Goal: Information Seeking & Learning: Learn about a topic

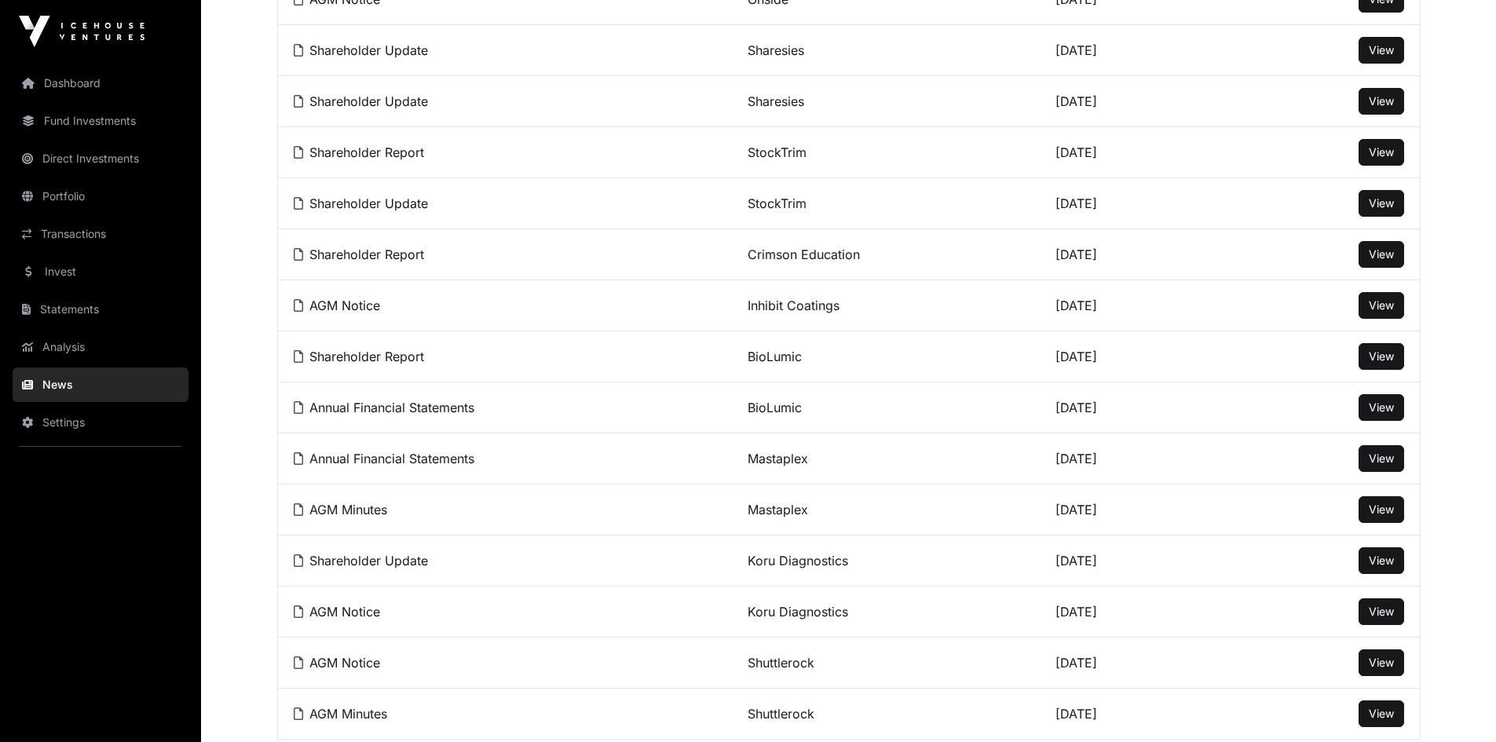
scroll to position [1178, 0]
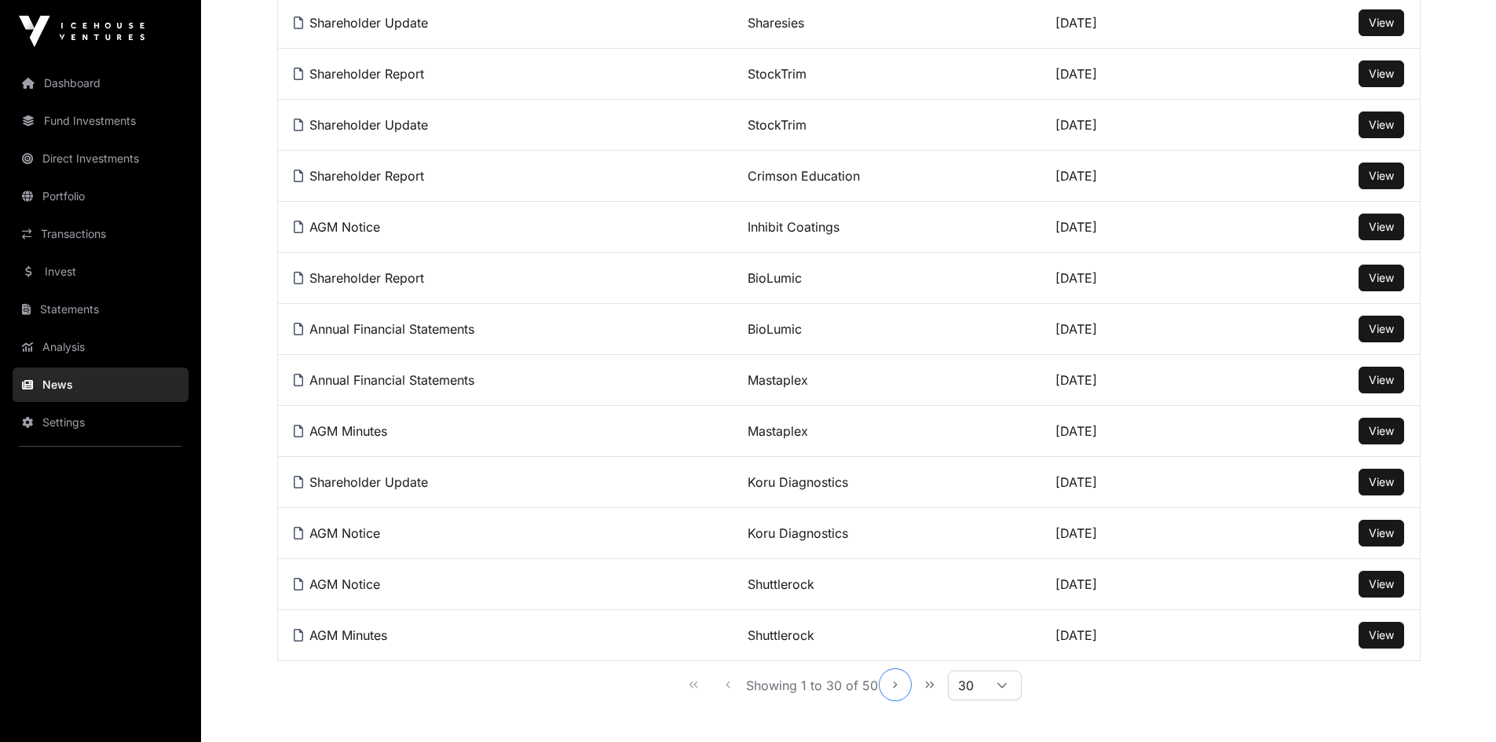
click at [895, 690] on icon "Next Page" at bounding box center [895, 684] width 11 height 11
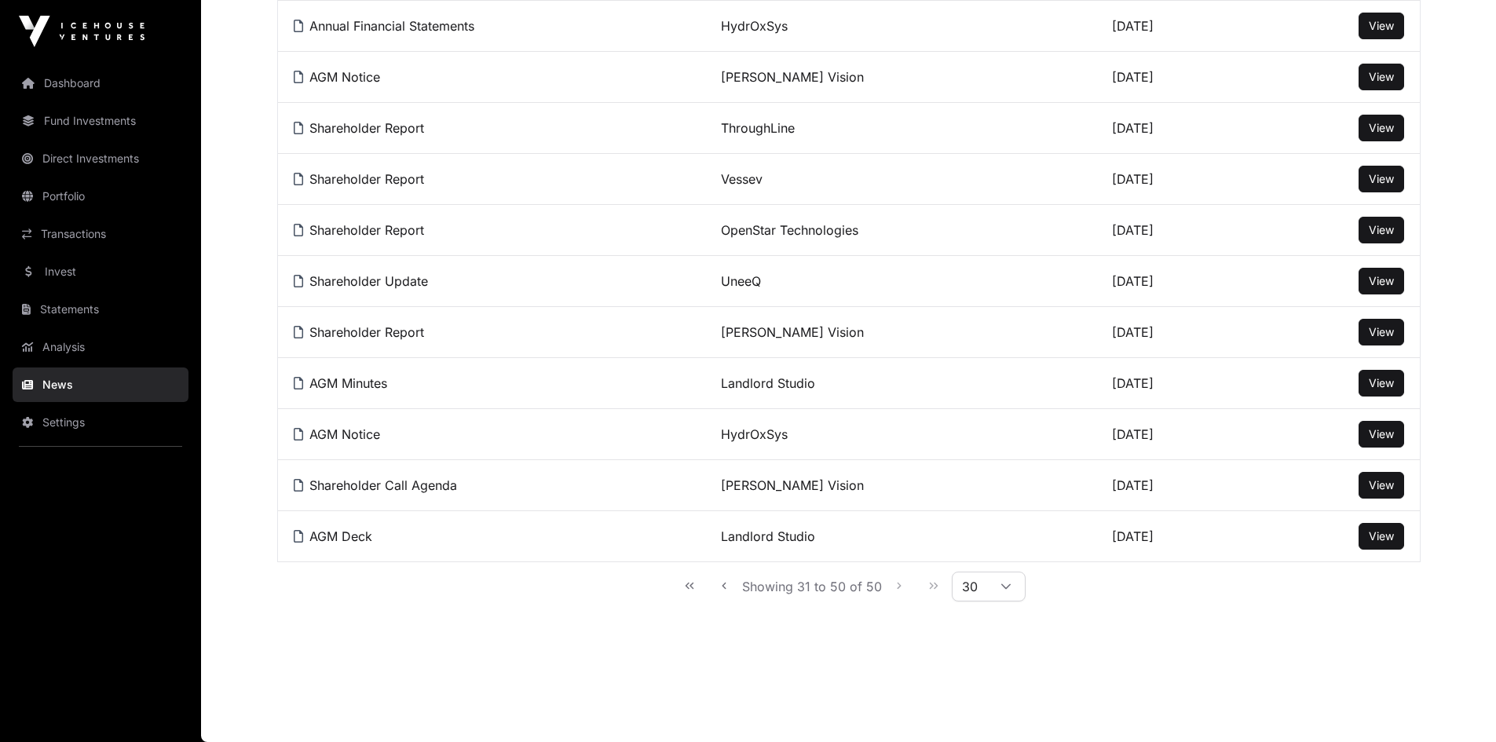
scroll to position [777, 0]
click at [1376, 536] on span "View" at bounding box center [1381, 535] width 25 height 13
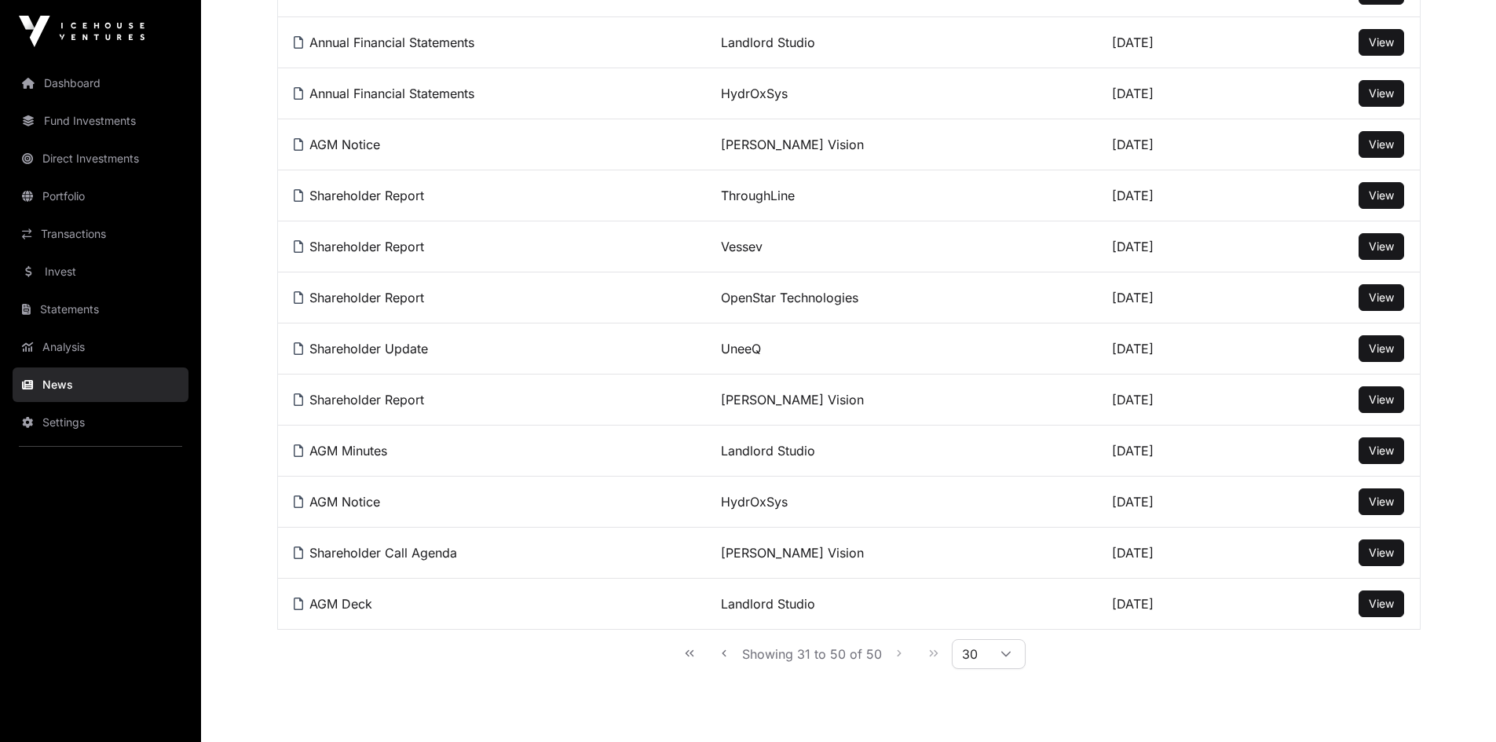
scroll to position [620, 0]
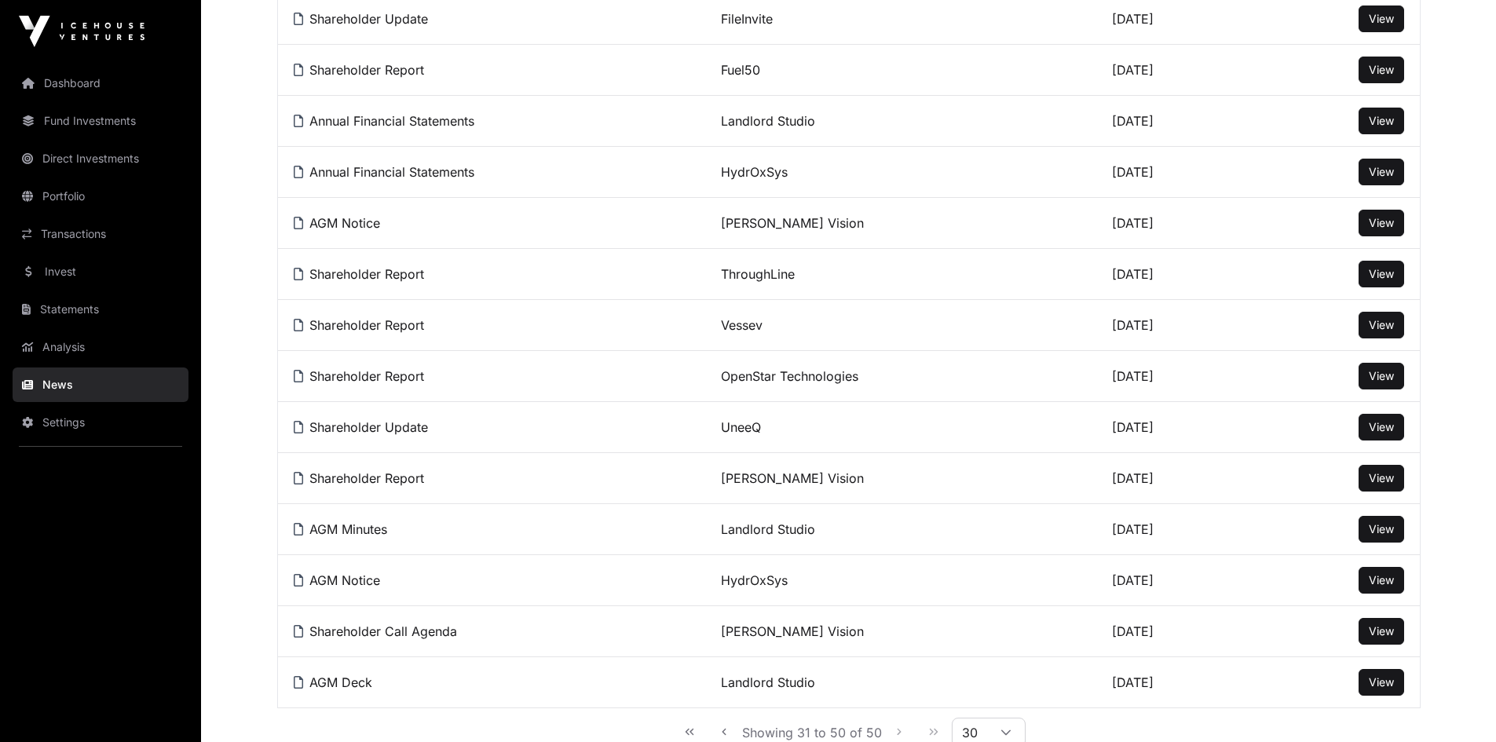
click at [1381, 382] on span "View" at bounding box center [1381, 375] width 25 height 13
click at [1375, 434] on span "View" at bounding box center [1381, 426] width 25 height 13
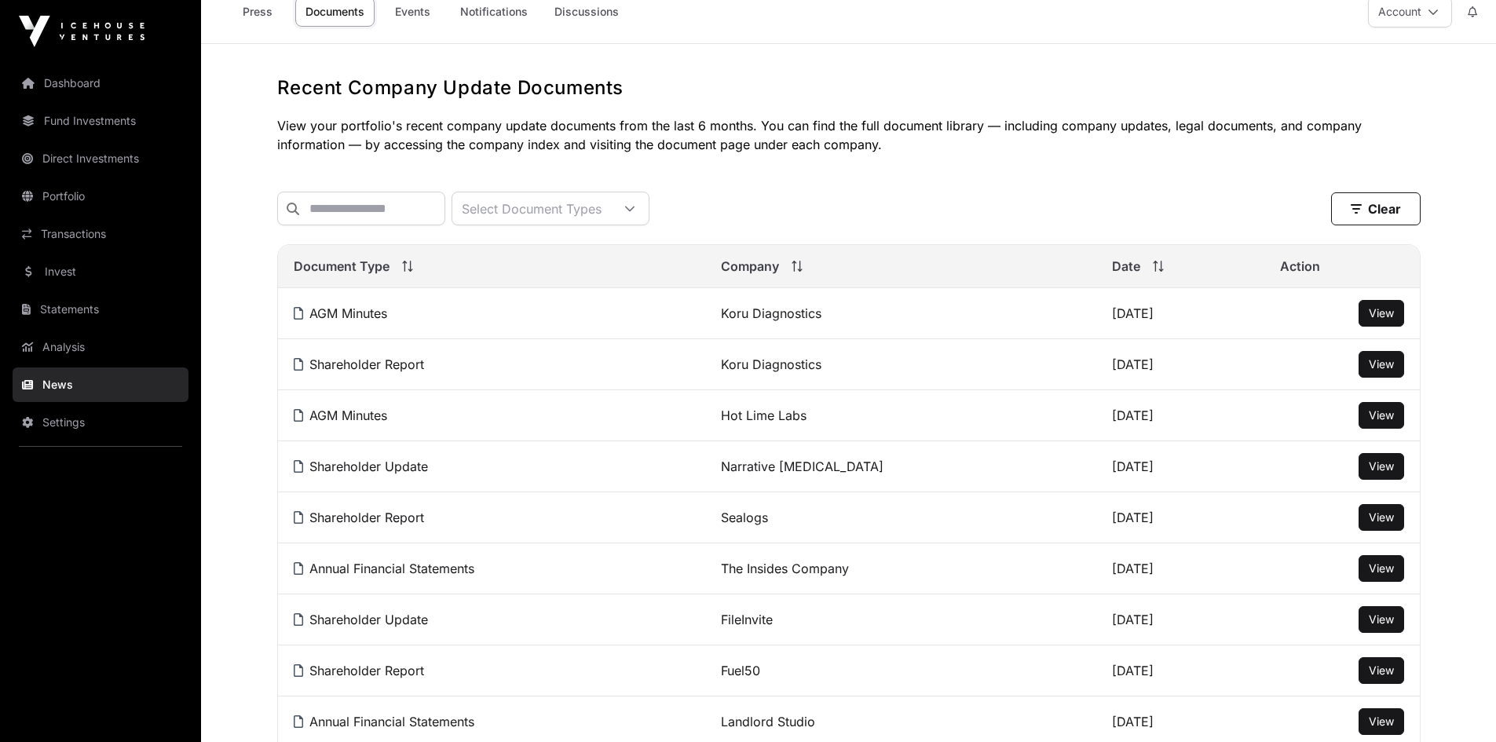
scroll to position [0, 0]
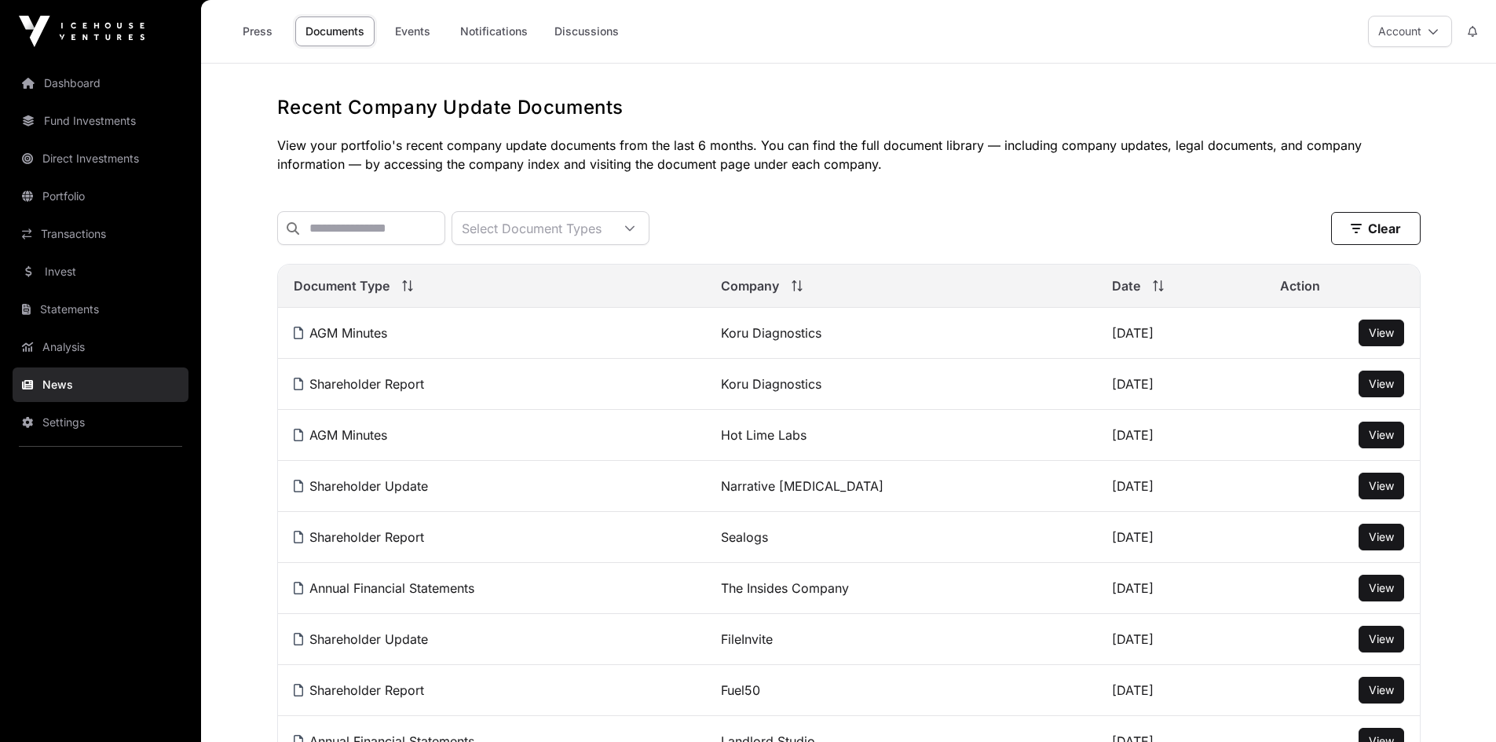
click at [412, 26] on link "Events" at bounding box center [412, 31] width 63 height 30
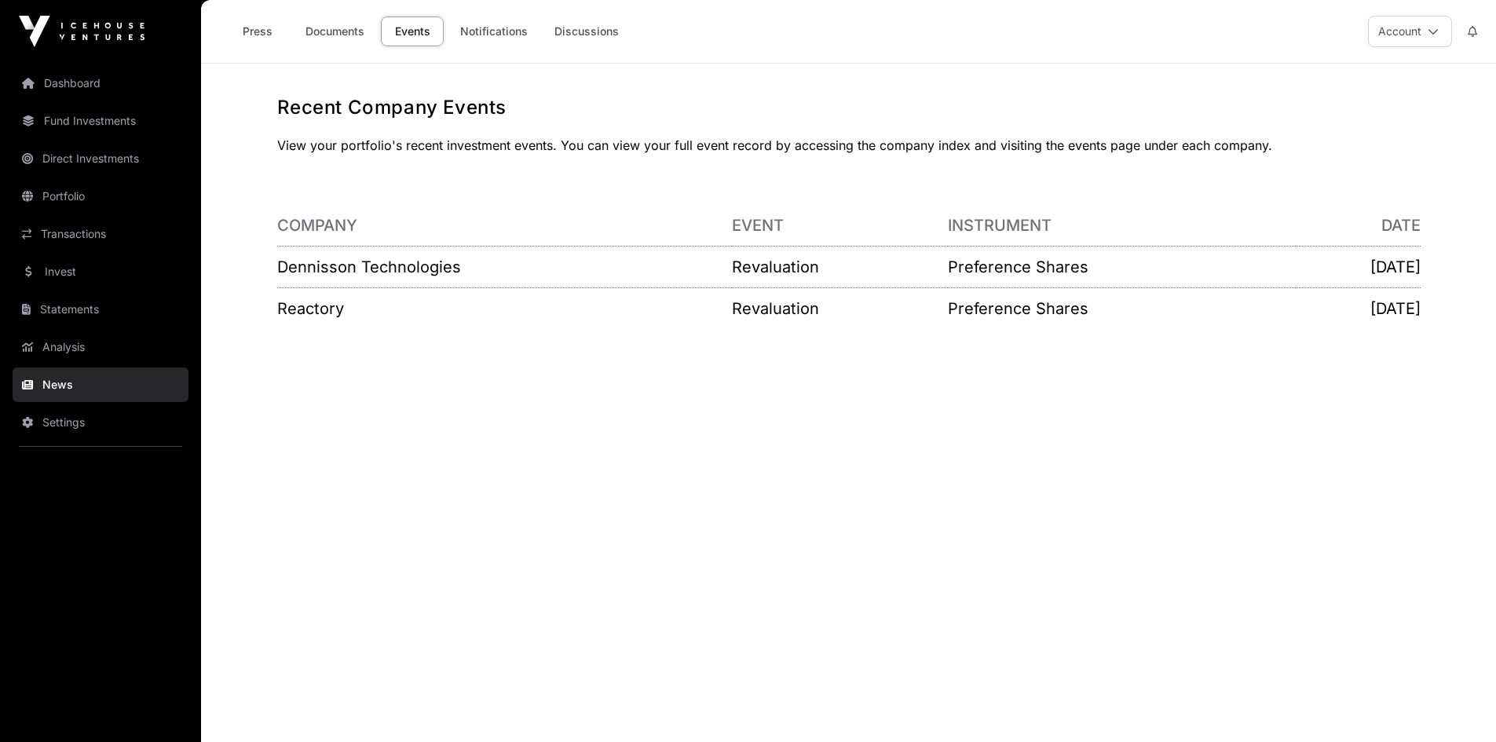
click at [484, 34] on link "Notifications" at bounding box center [494, 31] width 88 height 30
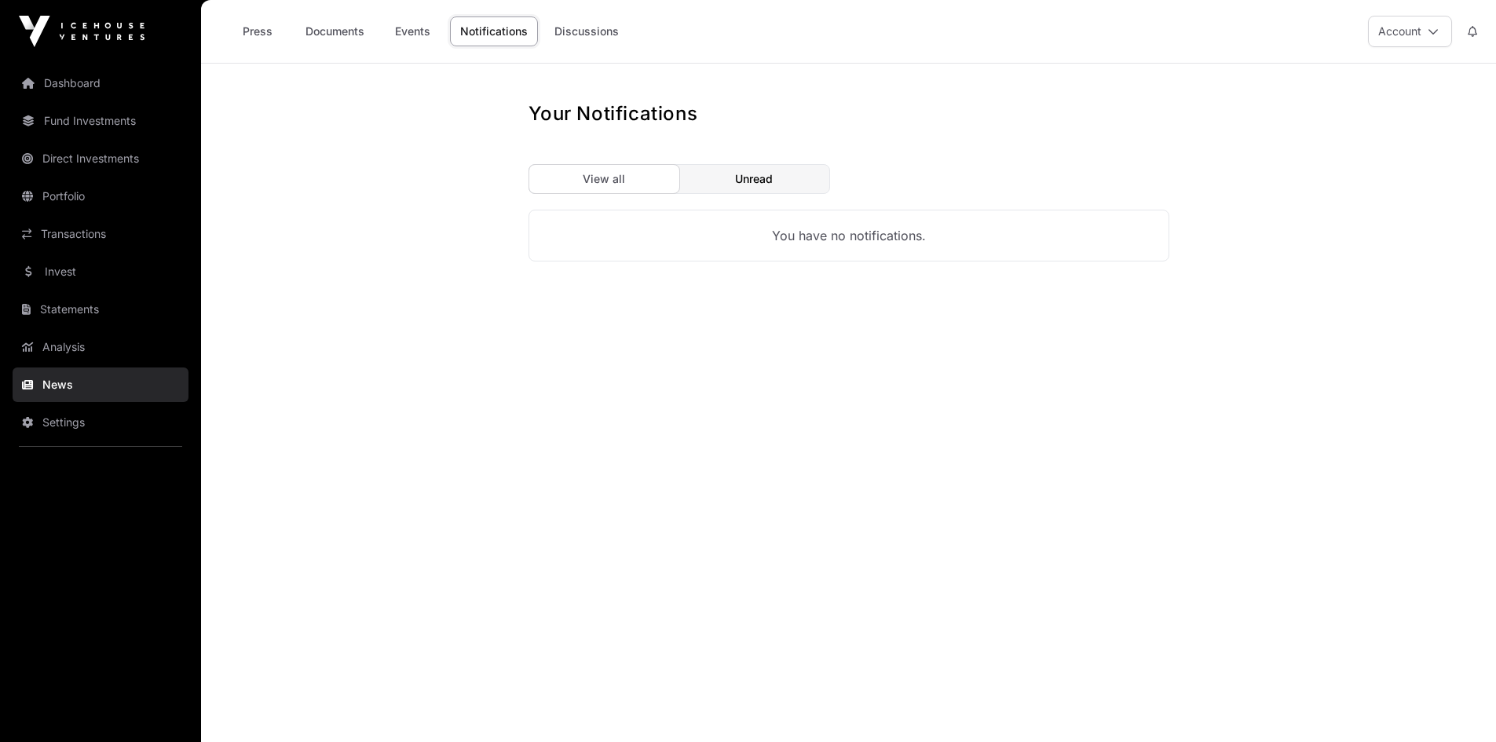
click at [572, 27] on link "Discussions" at bounding box center [586, 31] width 85 height 30
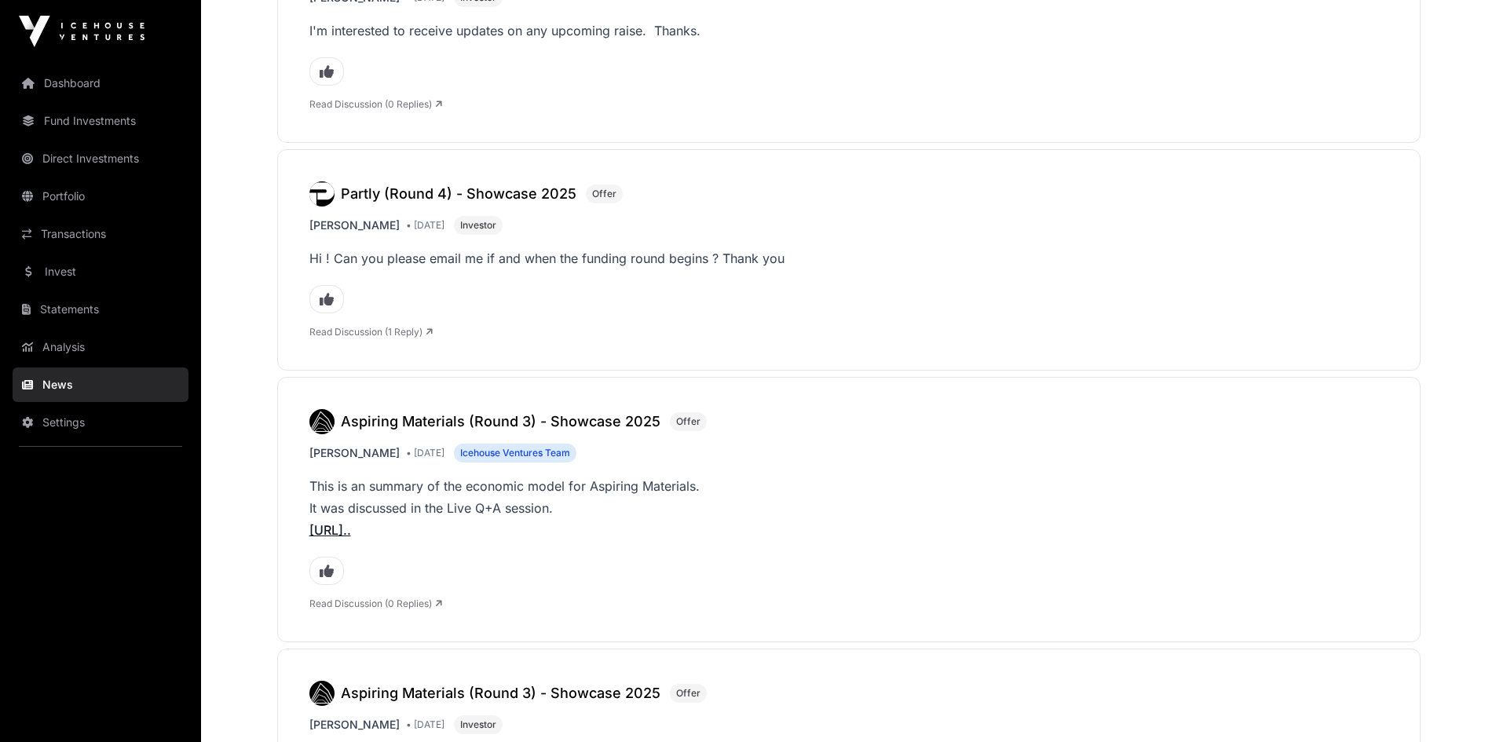
scroll to position [4791, 0]
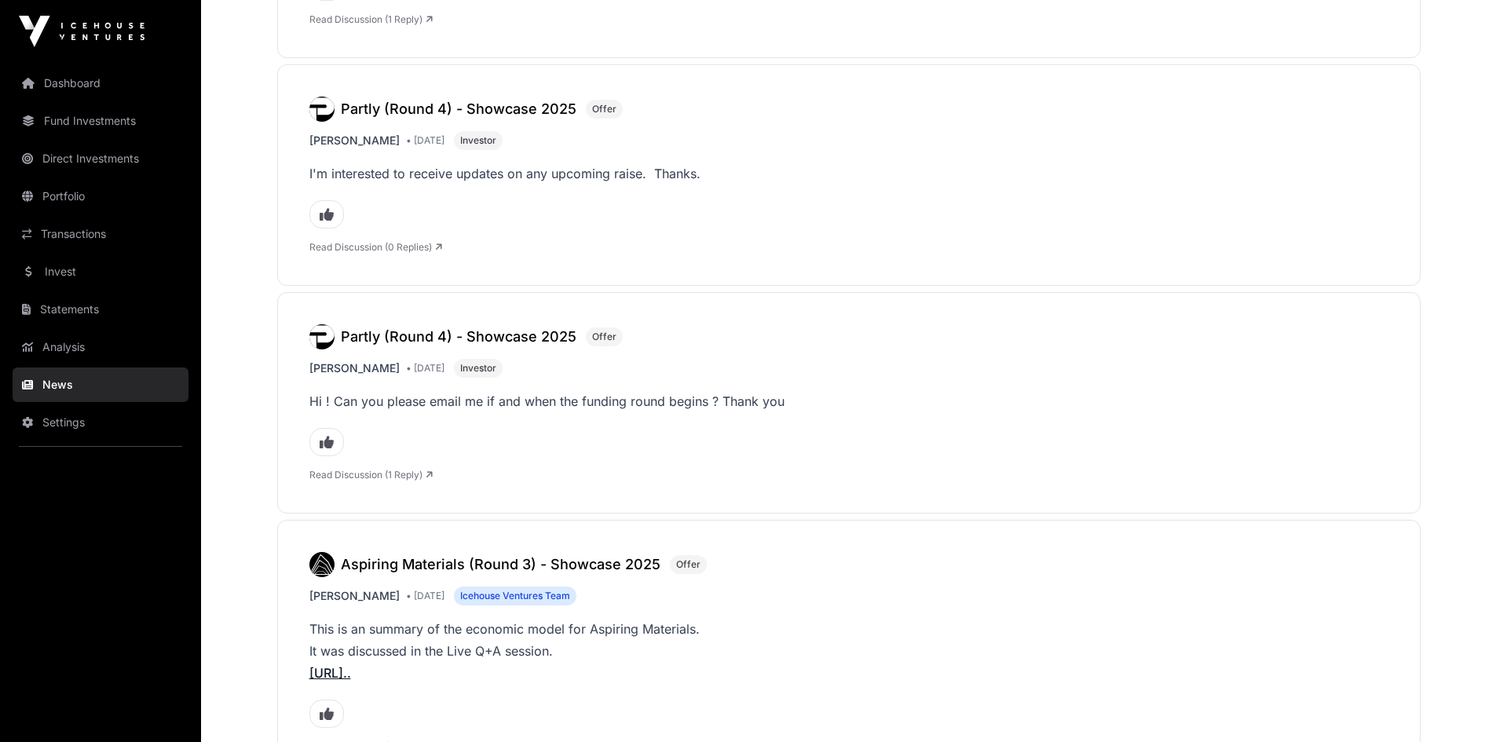
click at [397, 476] on link "Read Discussion (1 Reply)" at bounding box center [370, 475] width 123 height 12
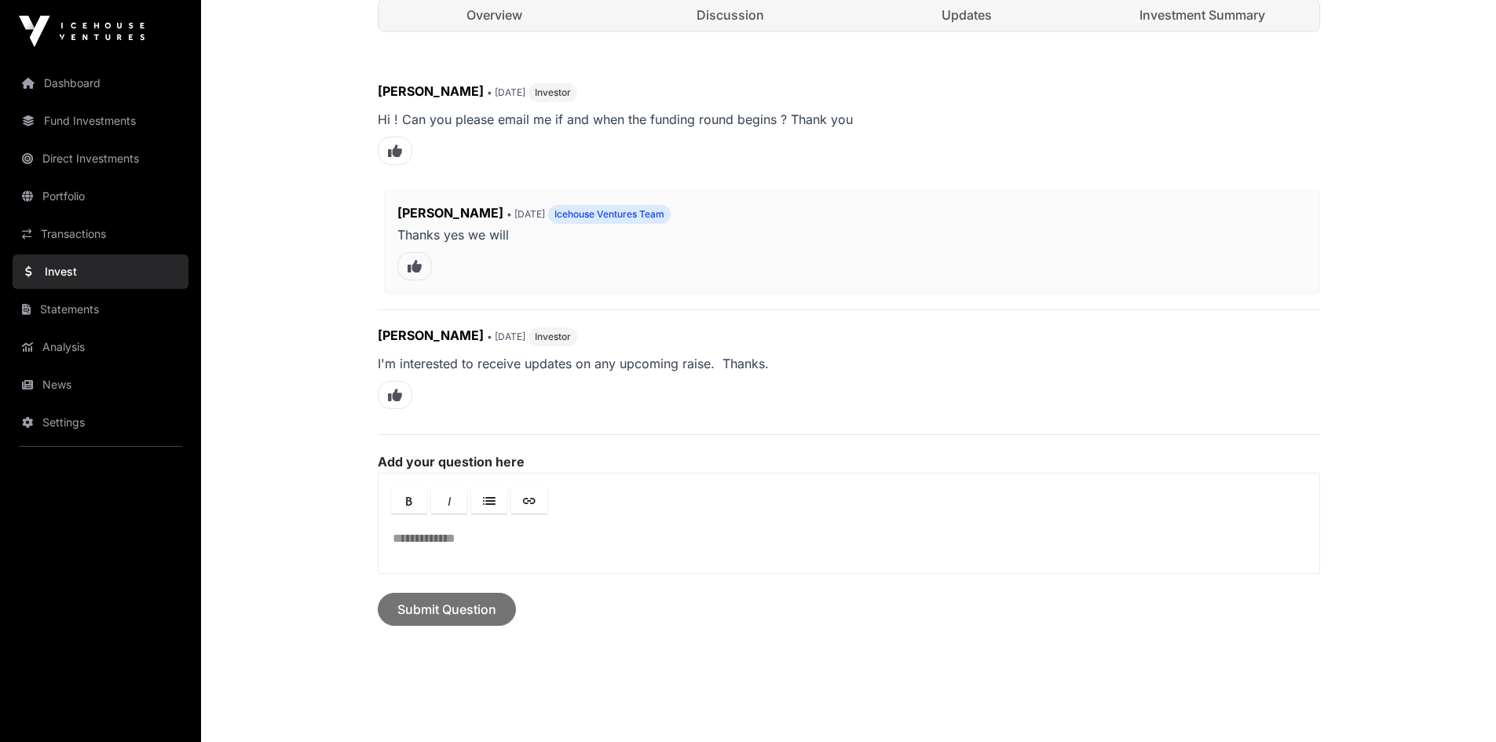
scroll to position [79, 0]
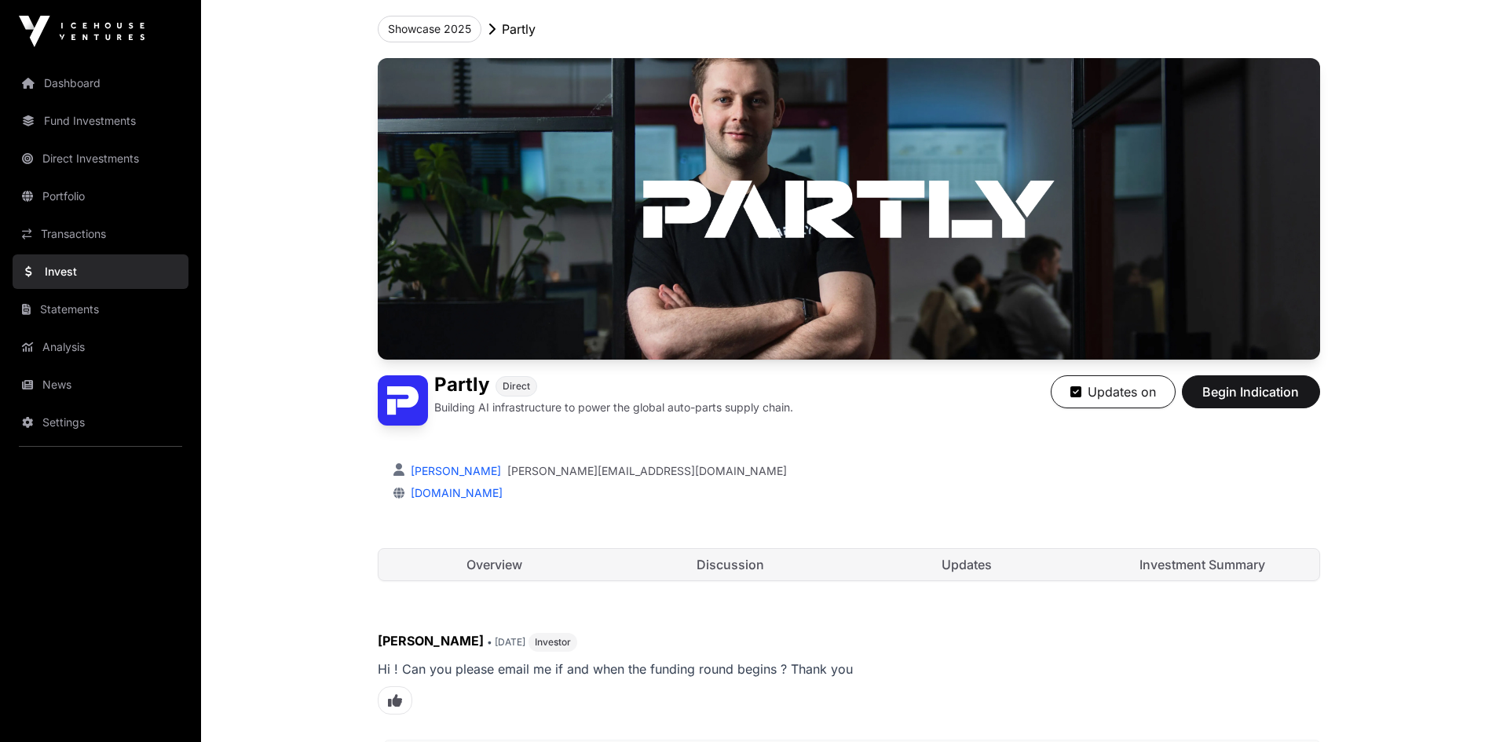
click at [91, 161] on link "Direct Investments" at bounding box center [101, 158] width 176 height 35
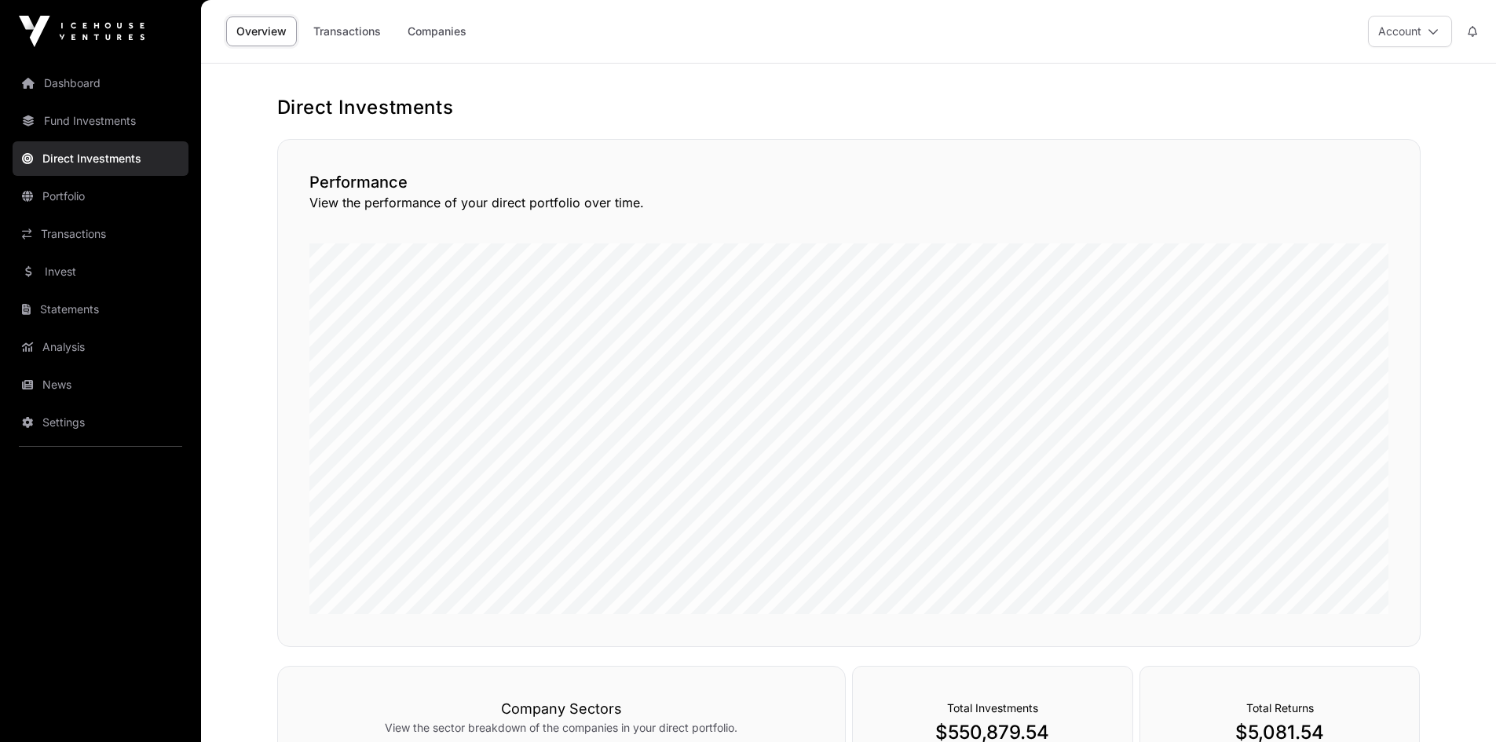
click at [432, 29] on link "Companies" at bounding box center [436, 31] width 79 height 30
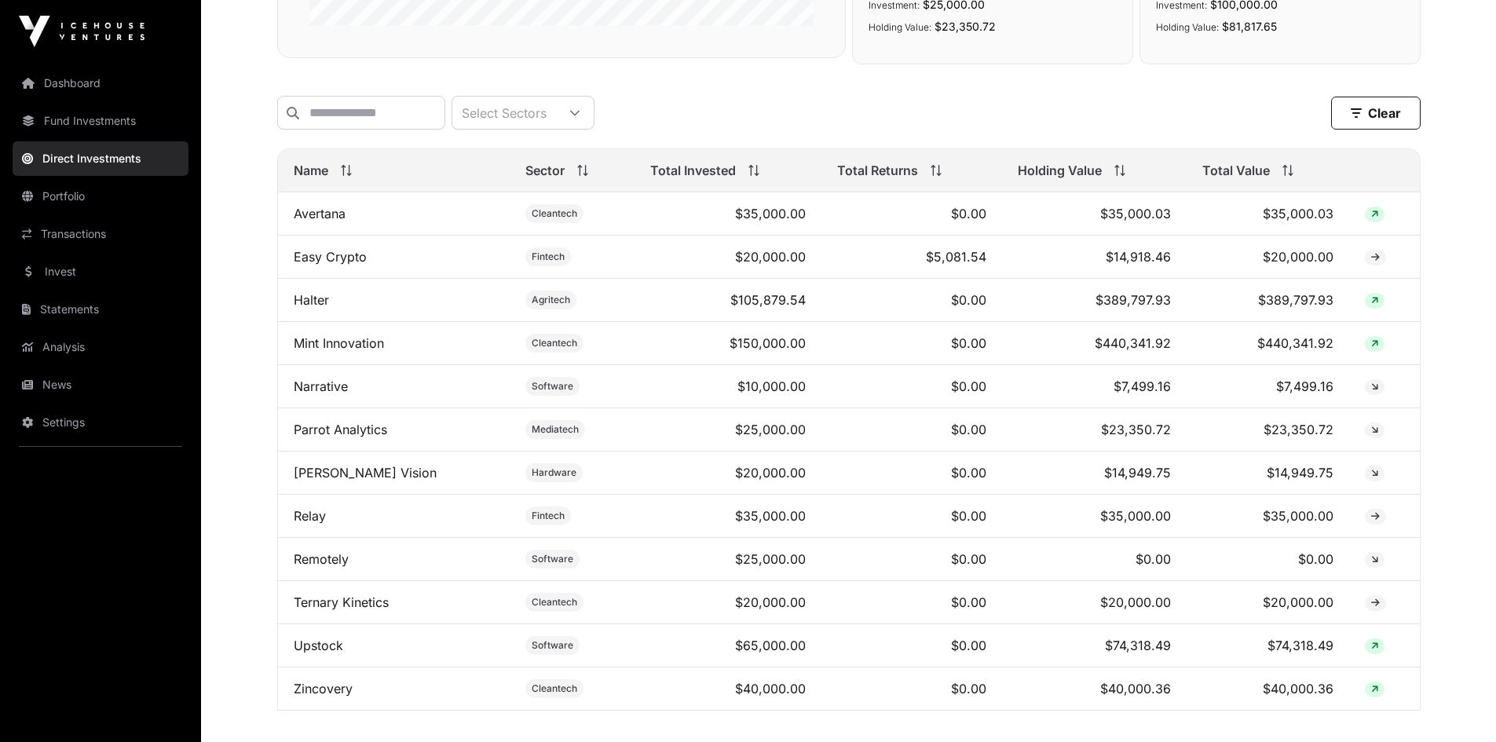
scroll to position [471, 0]
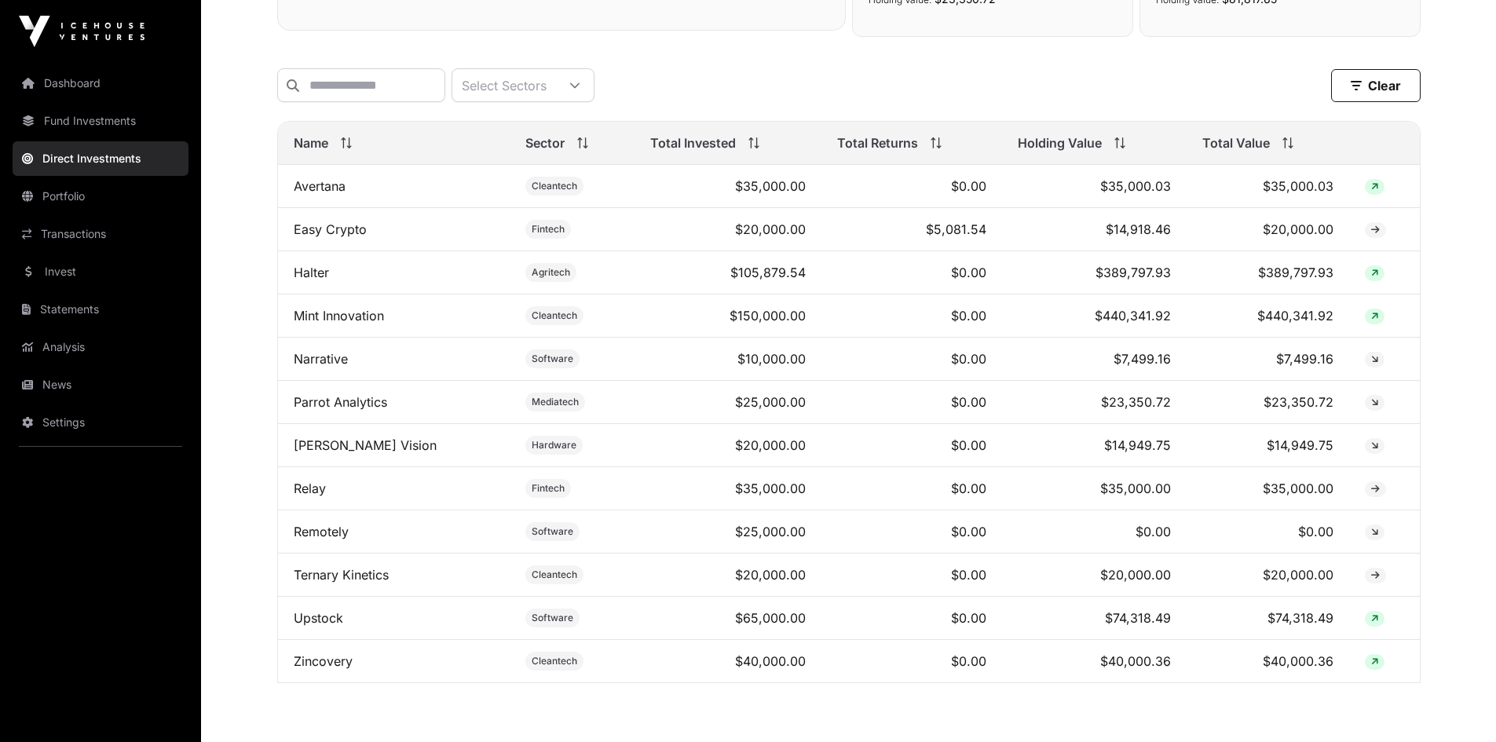
click at [298, 453] on link "[PERSON_NAME] Vision" at bounding box center [365, 445] width 143 height 16
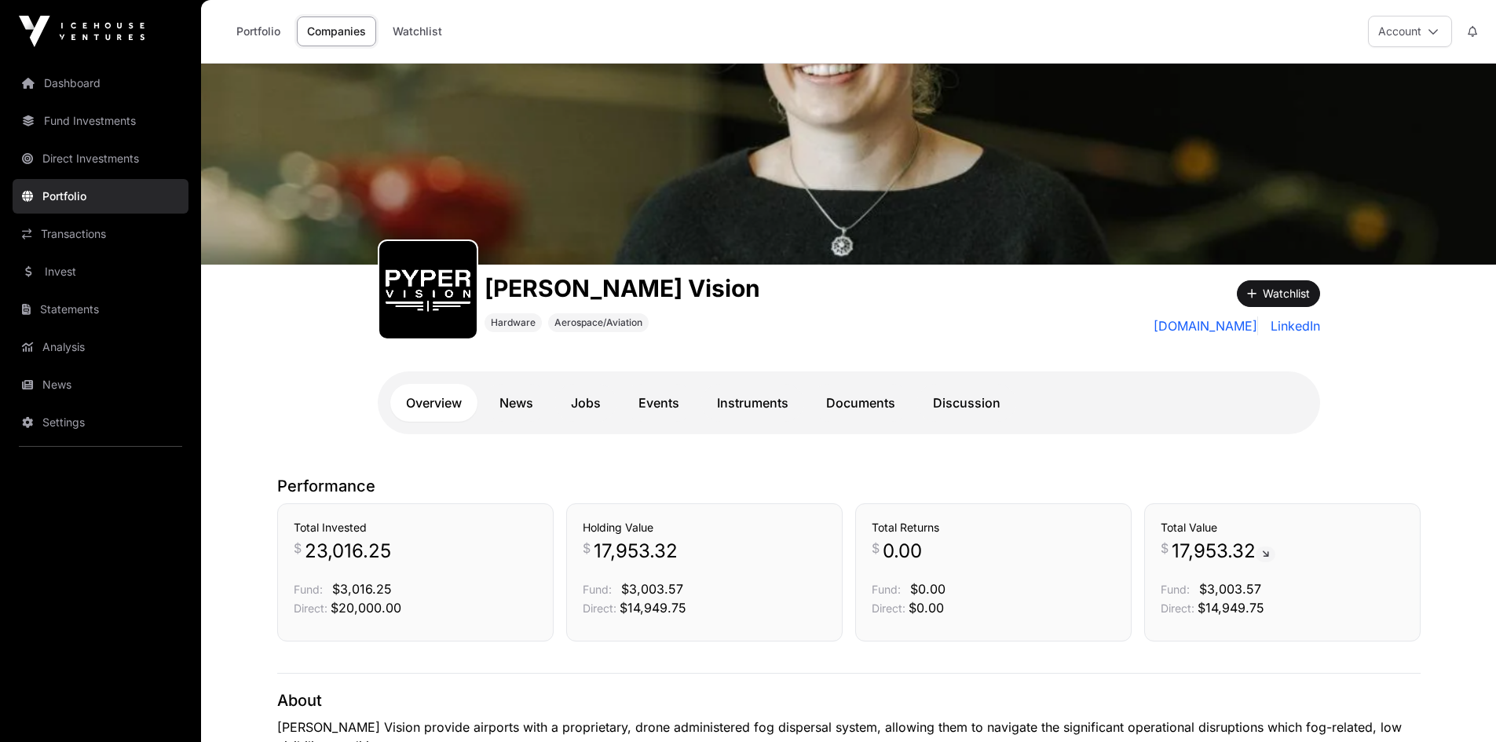
click at [670, 398] on link "Events" at bounding box center [659, 403] width 72 height 38
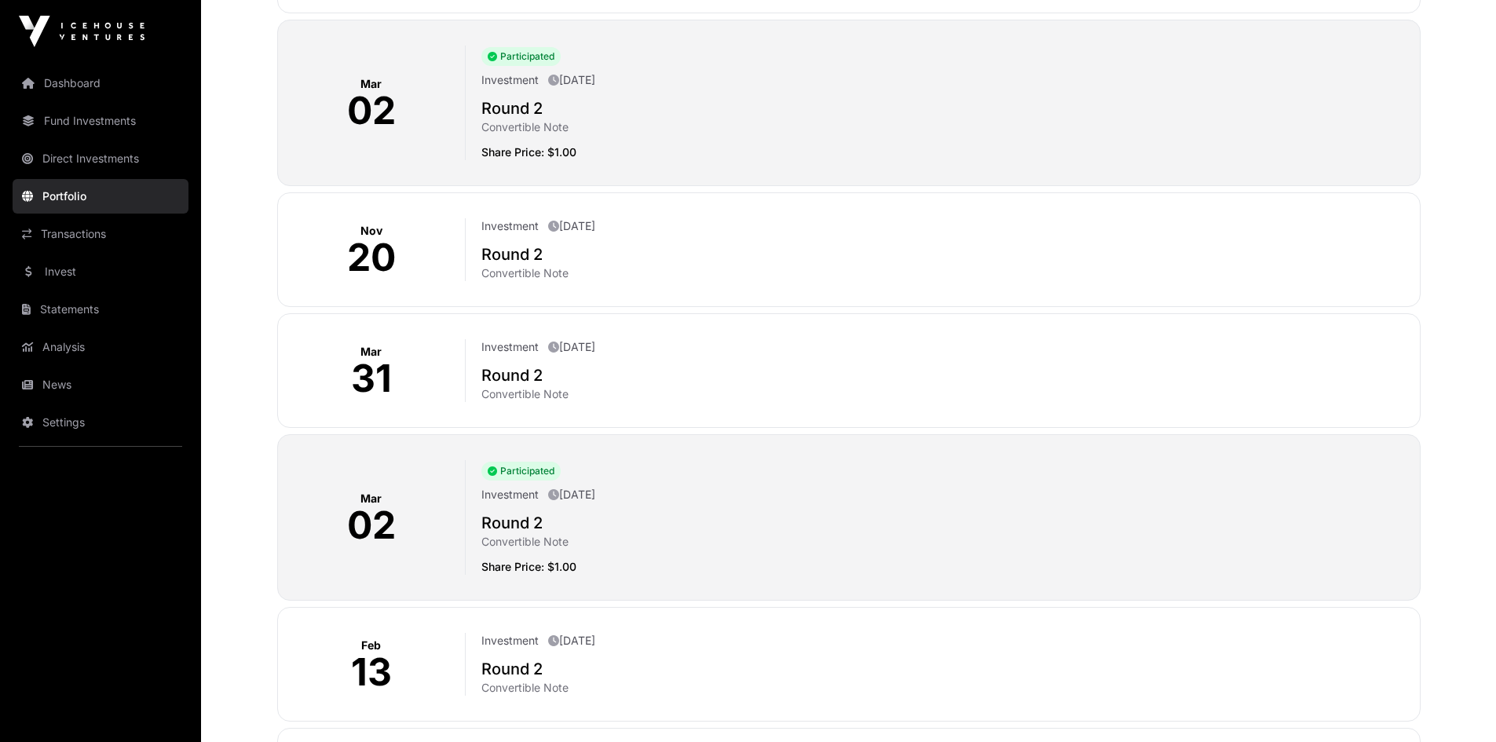
scroll to position [2183, 0]
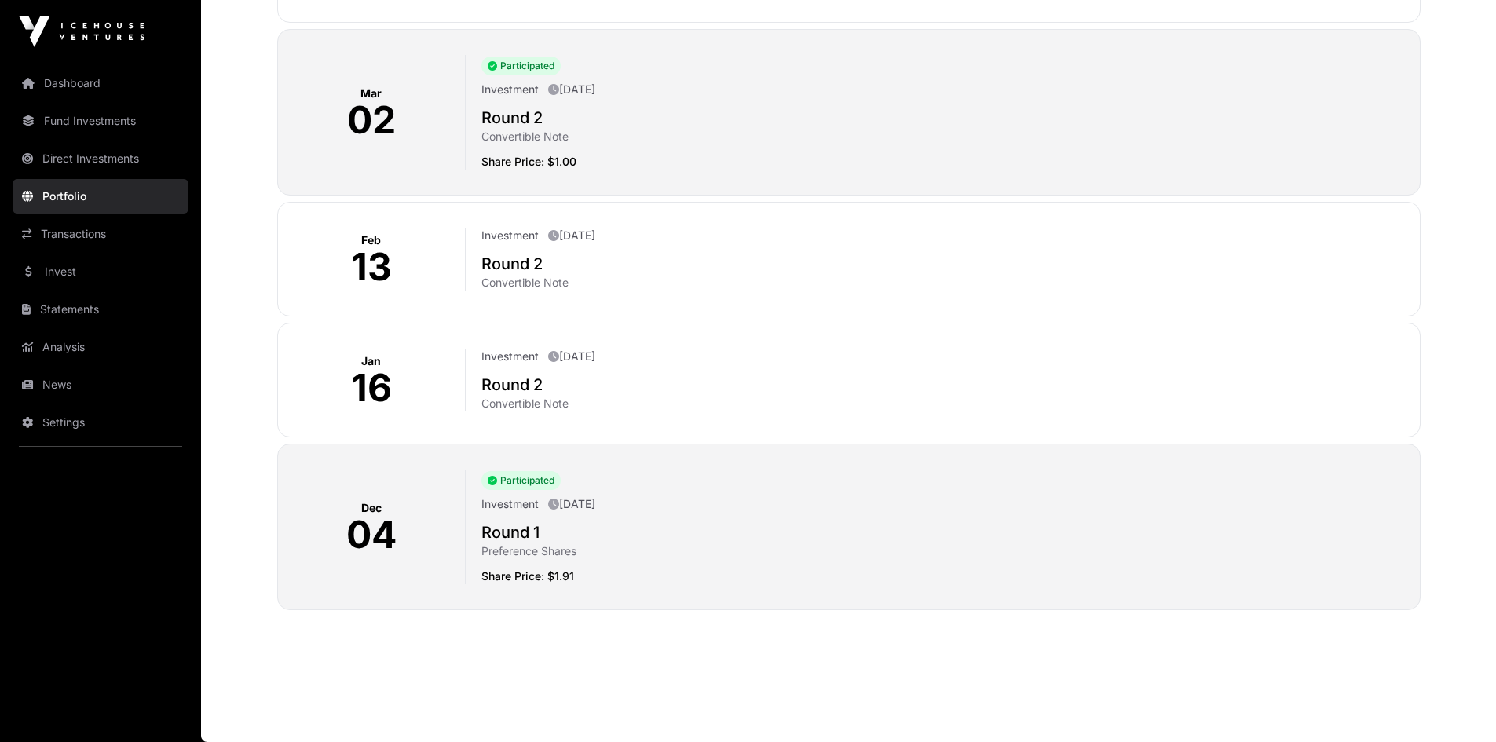
click at [96, 97] on link "Dashboard" at bounding box center [101, 83] width 176 height 35
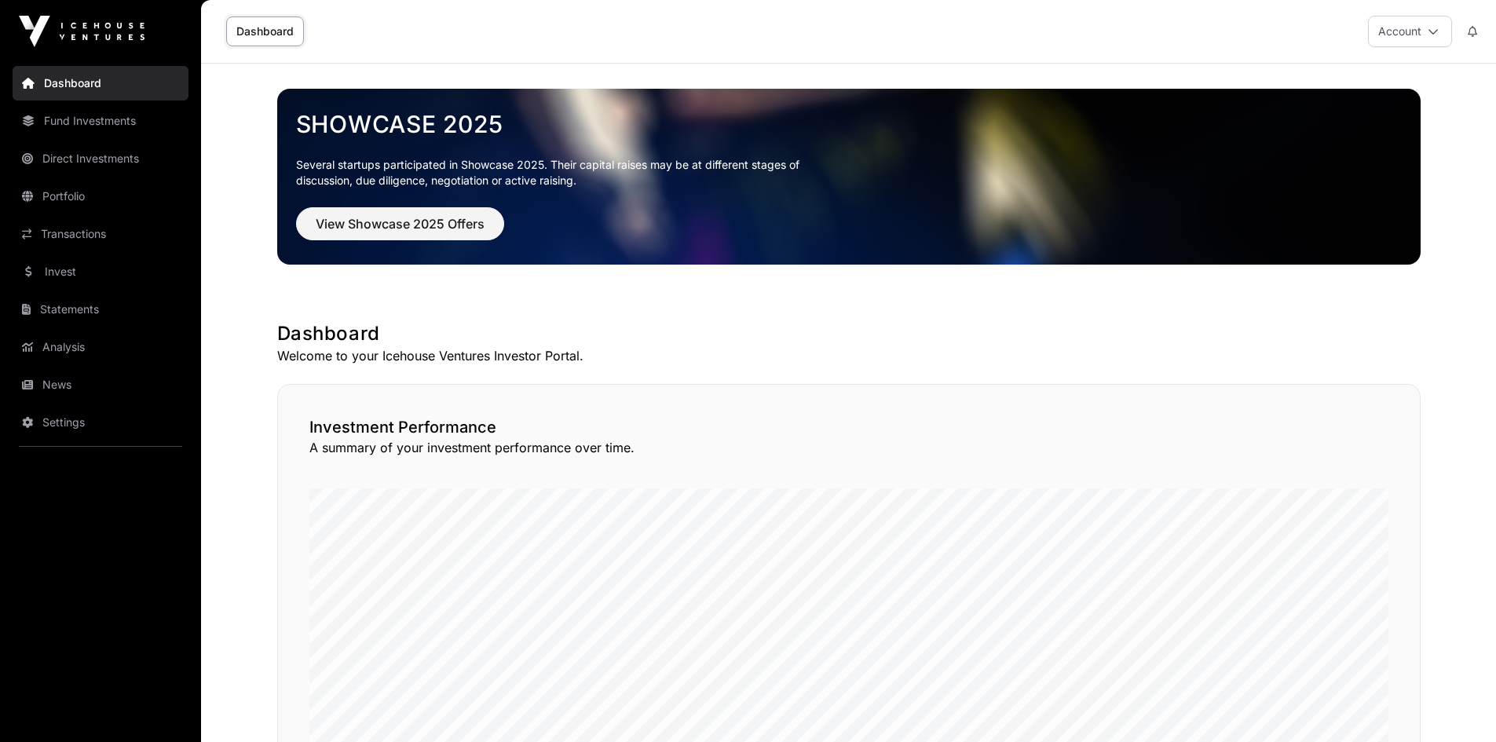
click at [53, 122] on link "Fund Investments" at bounding box center [101, 121] width 176 height 35
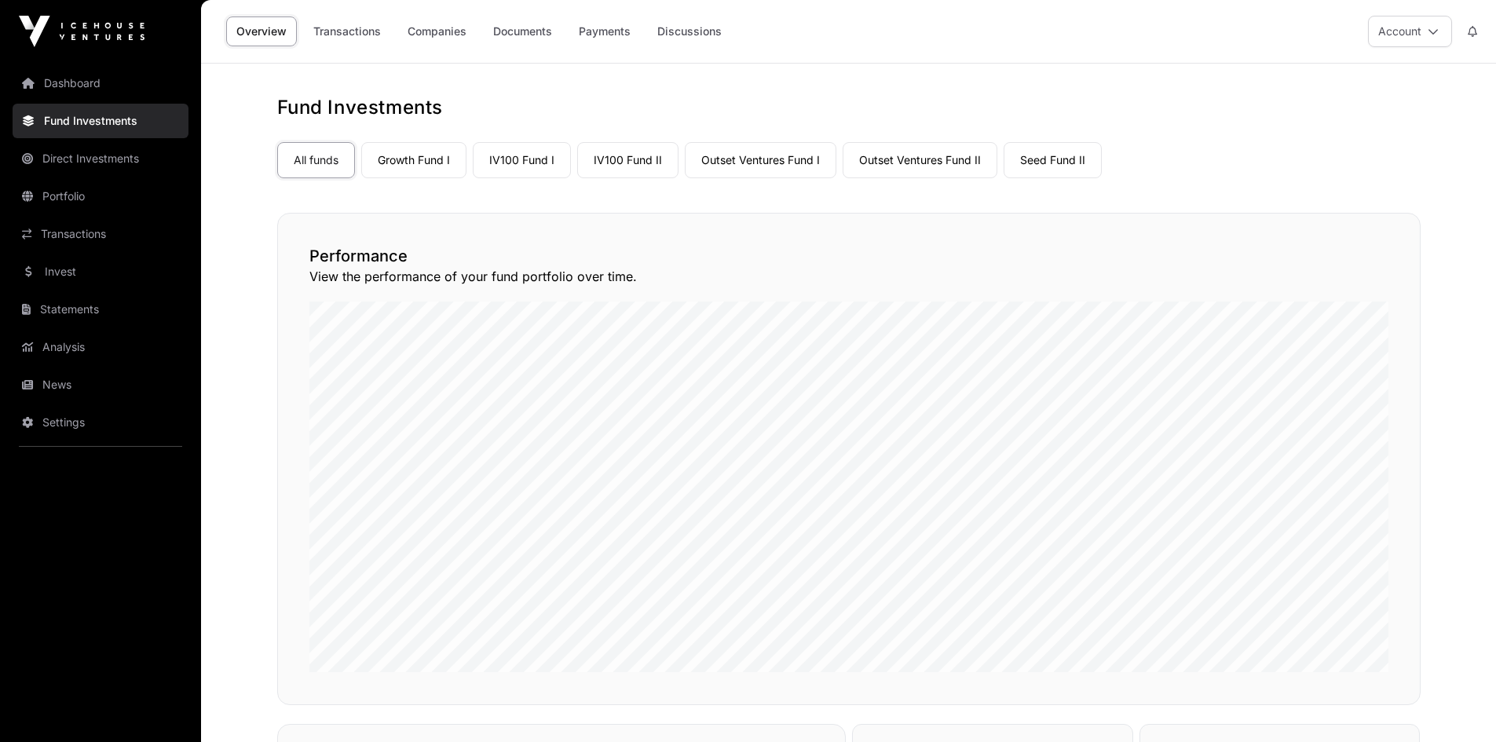
click at [414, 174] on link "Growth Fund I" at bounding box center [413, 160] width 105 height 36
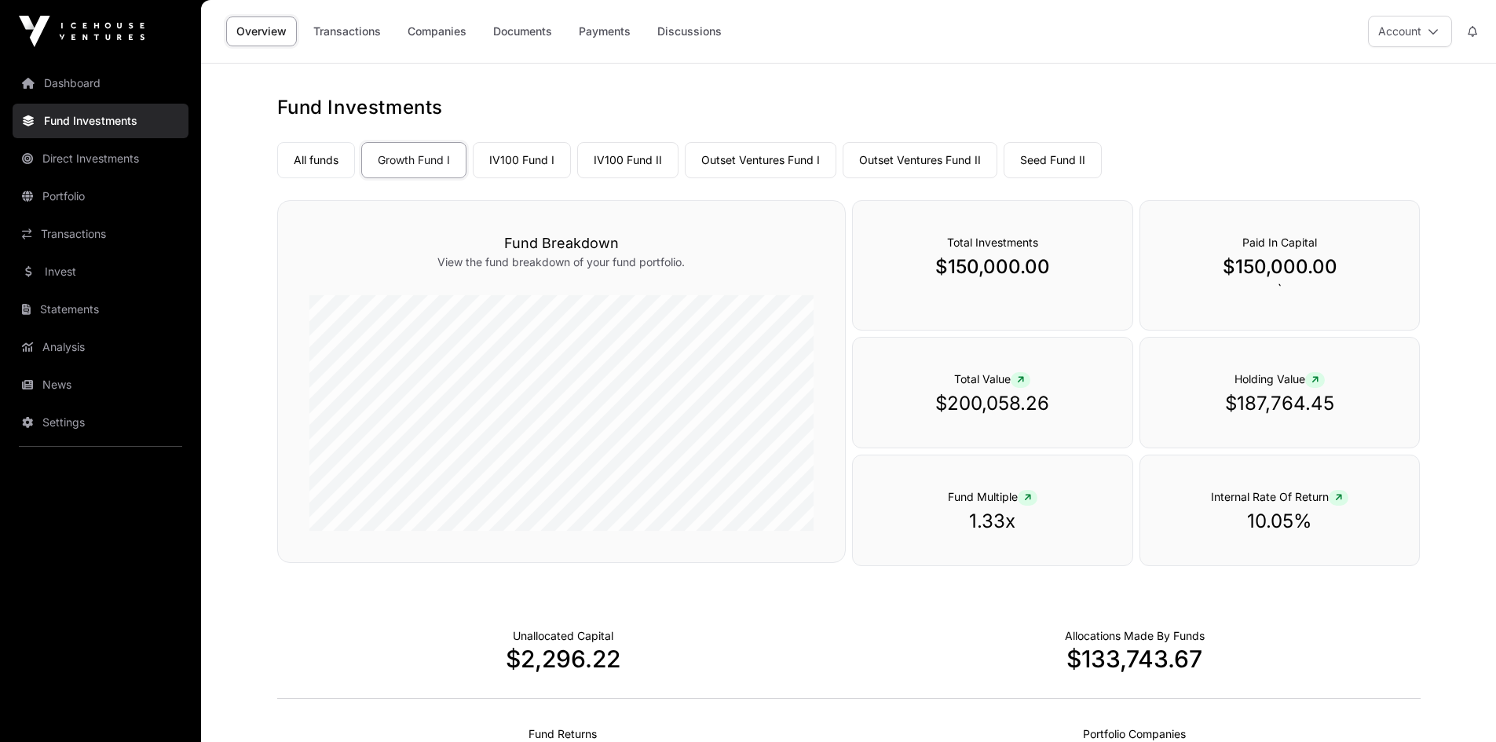
click at [514, 152] on link "IV100 Fund I" at bounding box center [522, 160] width 98 height 36
click at [612, 152] on link "IV100 Fund II" at bounding box center [627, 160] width 101 height 36
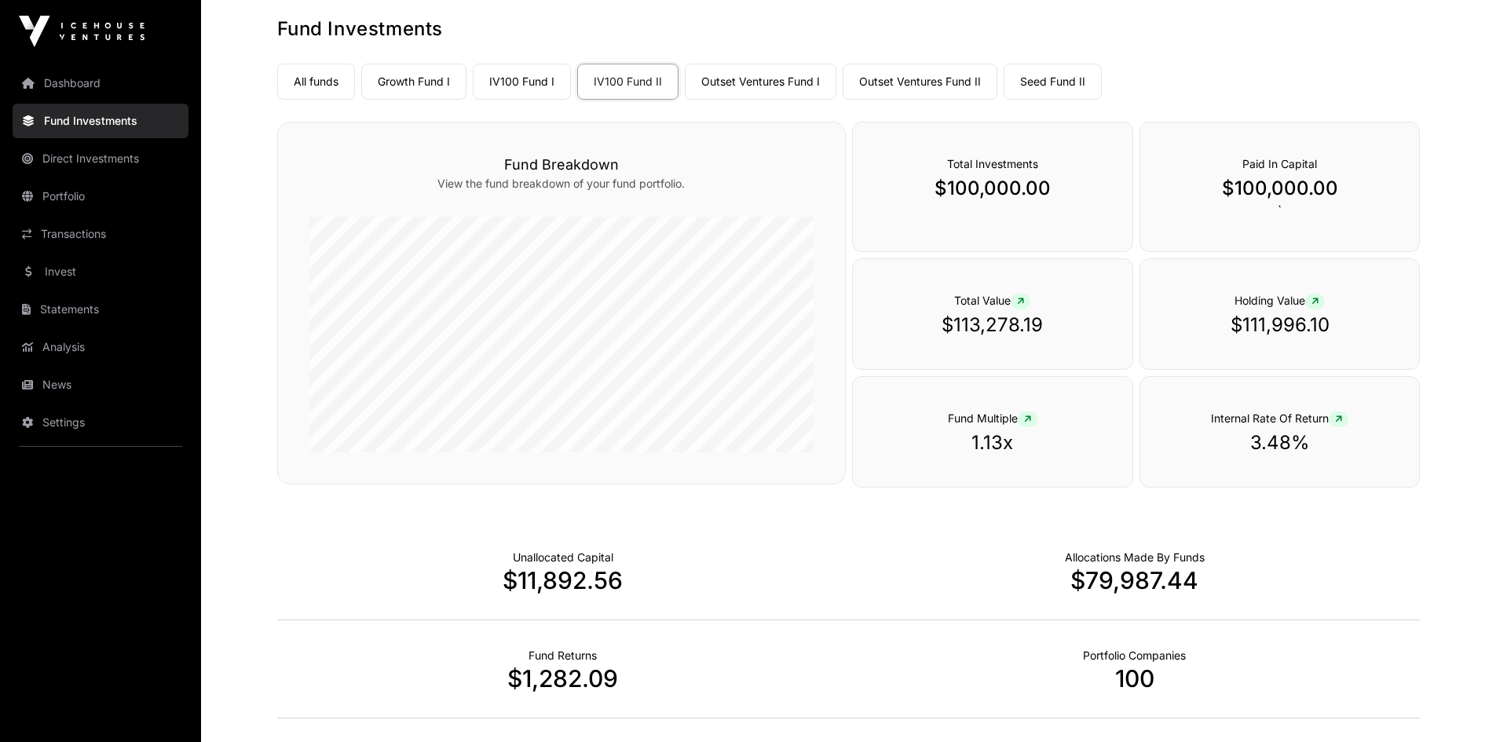
click at [754, 88] on link "Outset Ventures Fund I" at bounding box center [761, 82] width 152 height 36
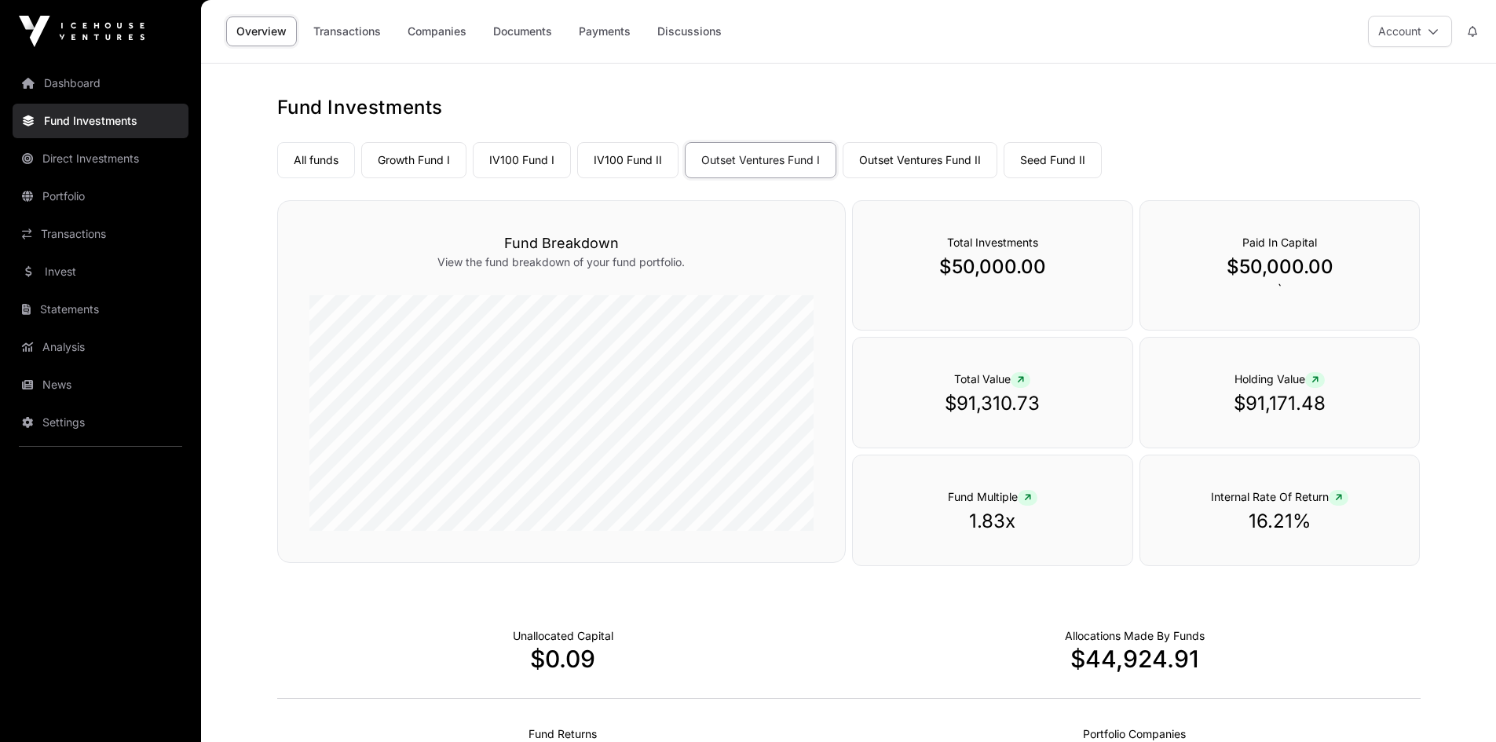
click at [895, 161] on link "Outset Ventures Fund II" at bounding box center [920, 160] width 155 height 36
click at [1068, 158] on link "Seed Fund II" at bounding box center [1053, 160] width 98 height 36
click at [529, 31] on link "Documents" at bounding box center [522, 31] width 79 height 30
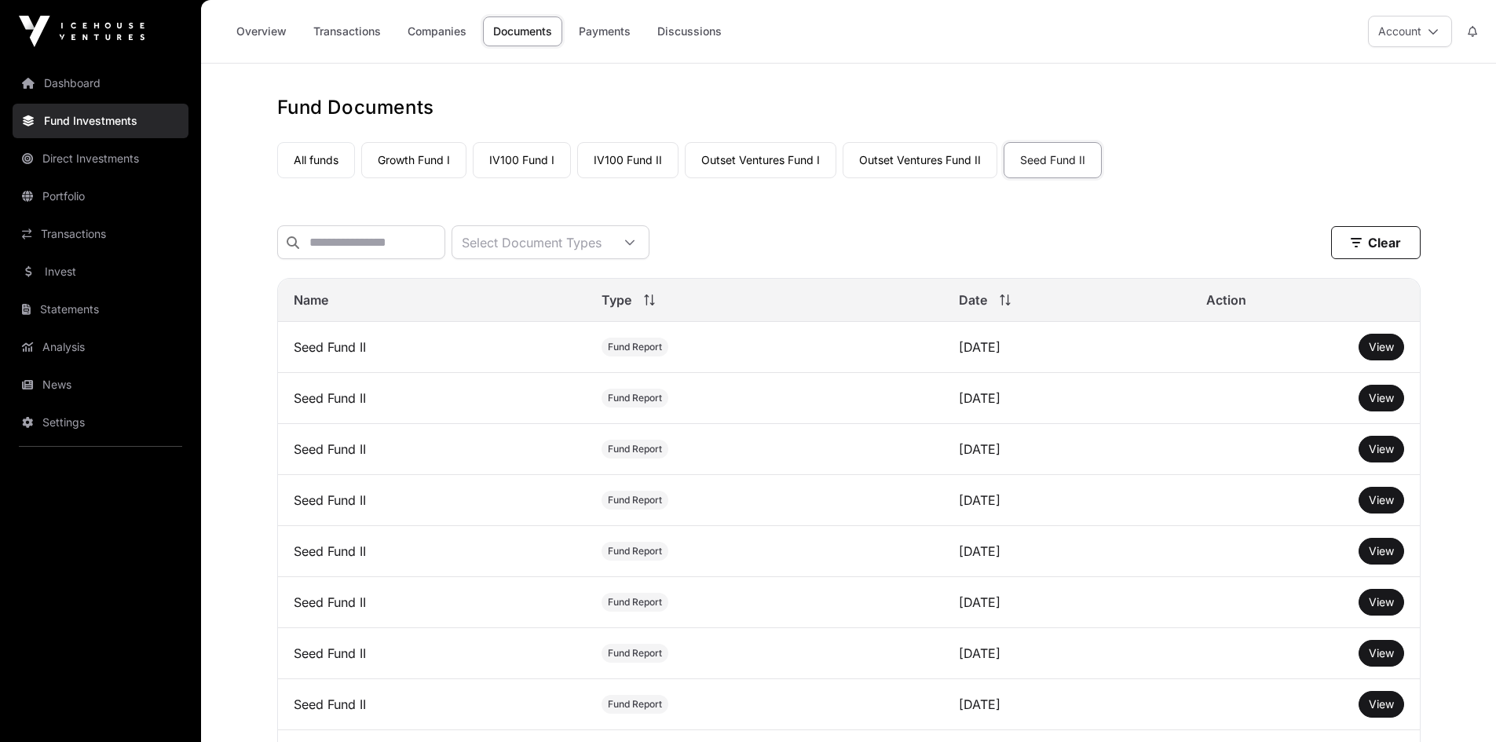
click at [425, 27] on link "Companies" at bounding box center [436, 31] width 79 height 30
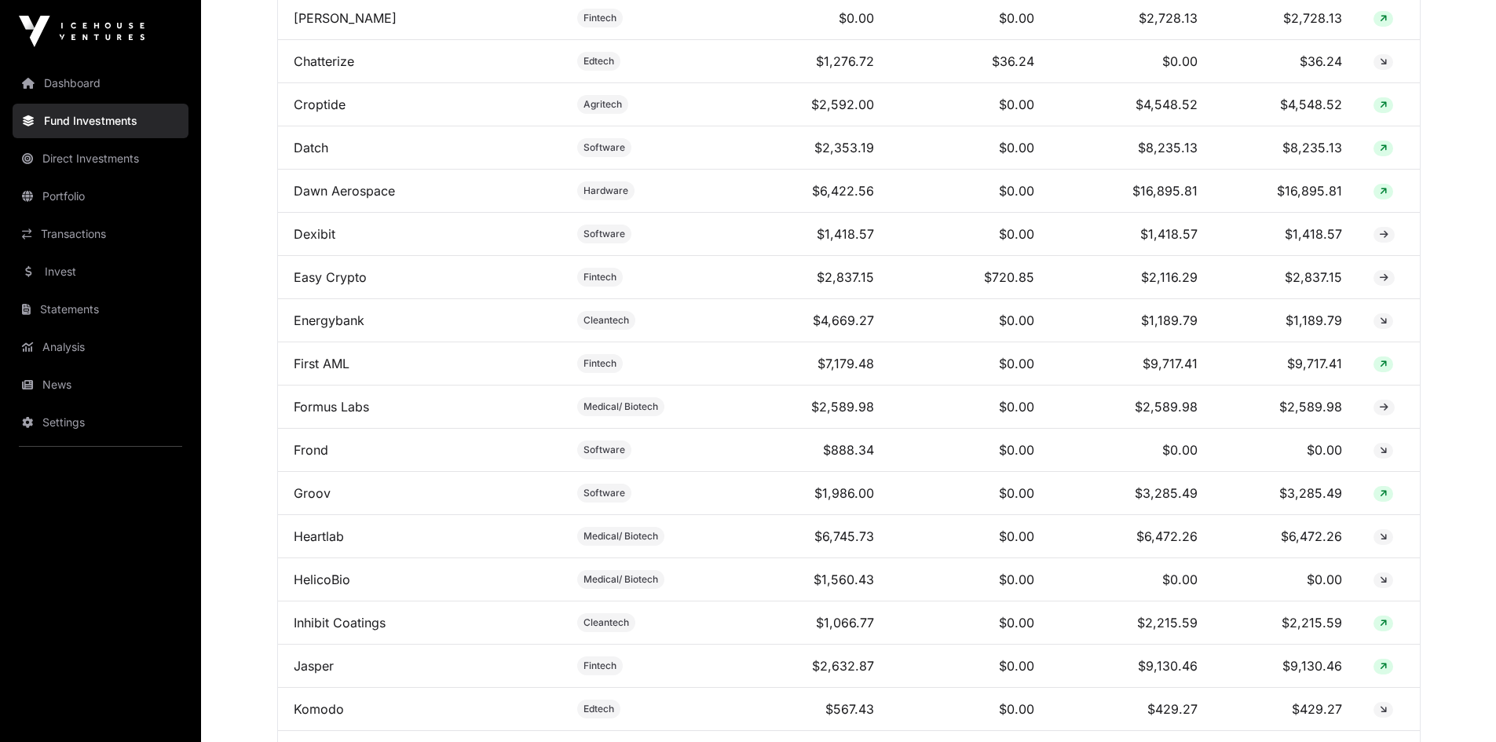
scroll to position [1099, 0]
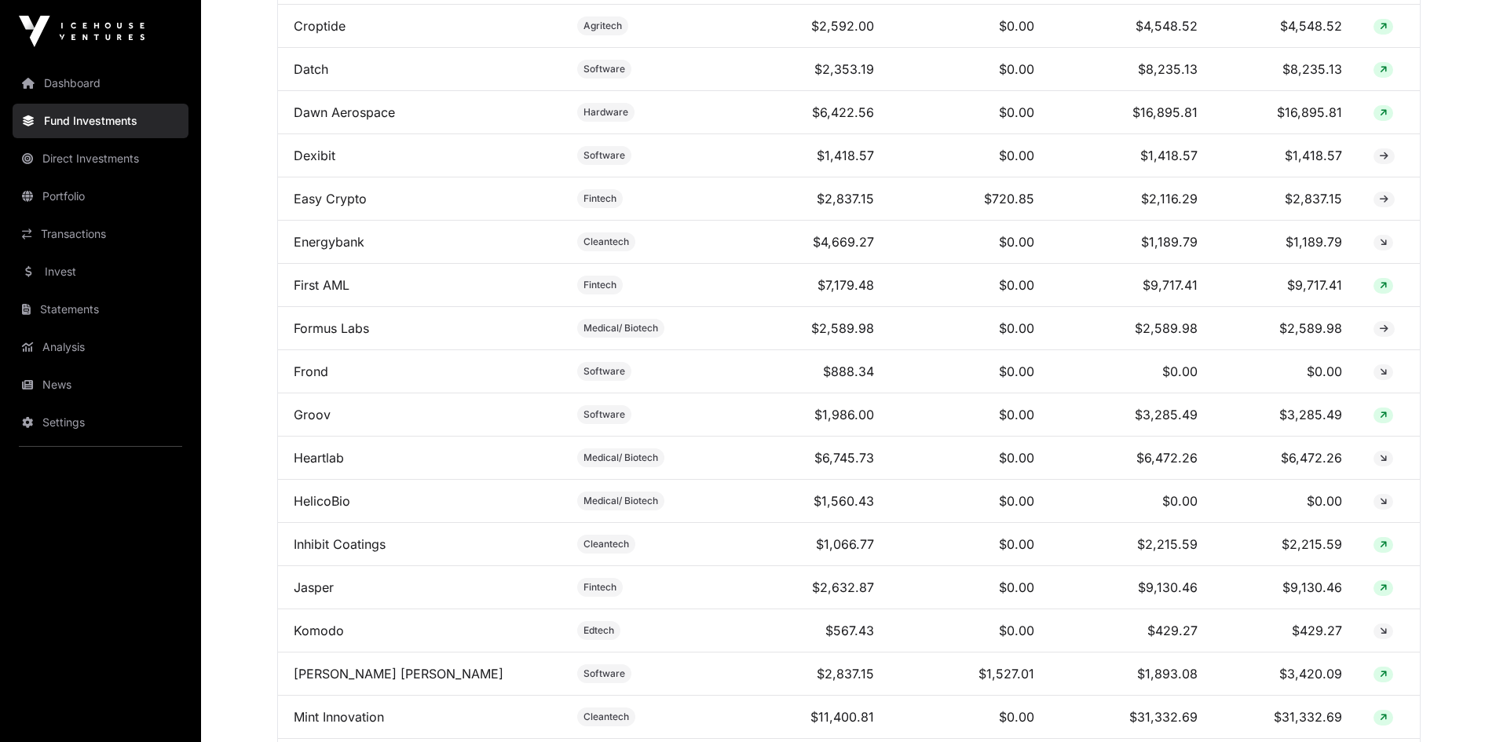
click at [321, 293] on link "First AML" at bounding box center [322, 285] width 56 height 16
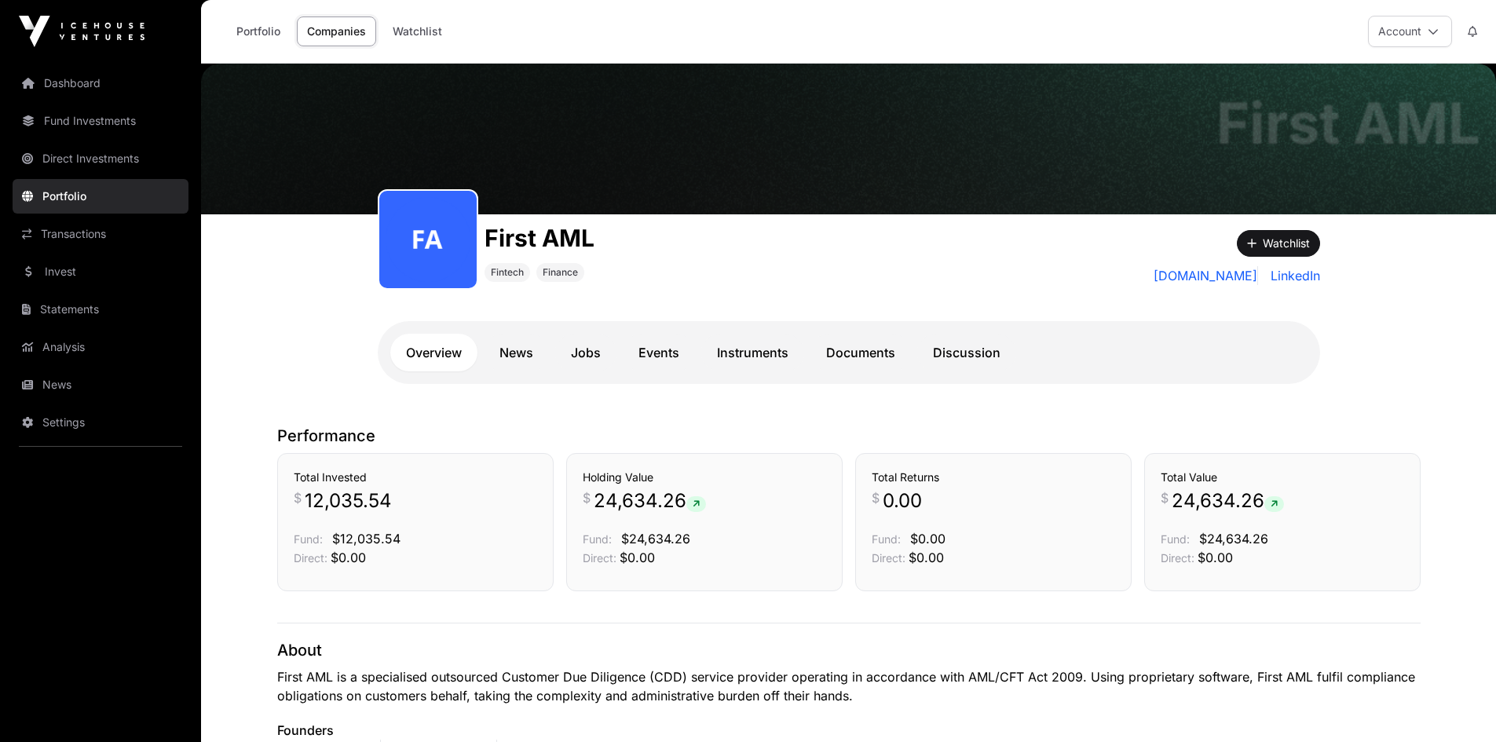
click at [863, 349] on link "Documents" at bounding box center [860, 353] width 101 height 38
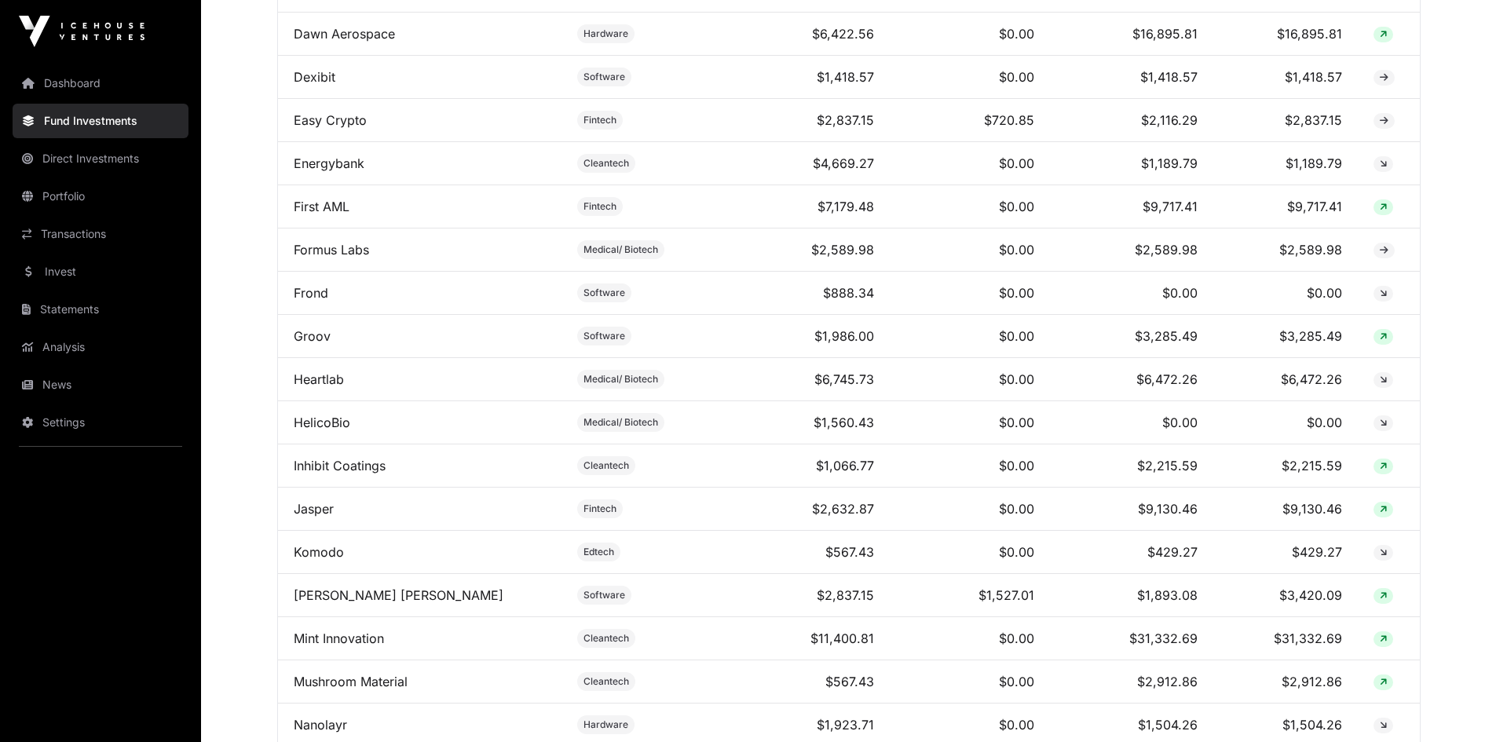
scroll to position [1257, 0]
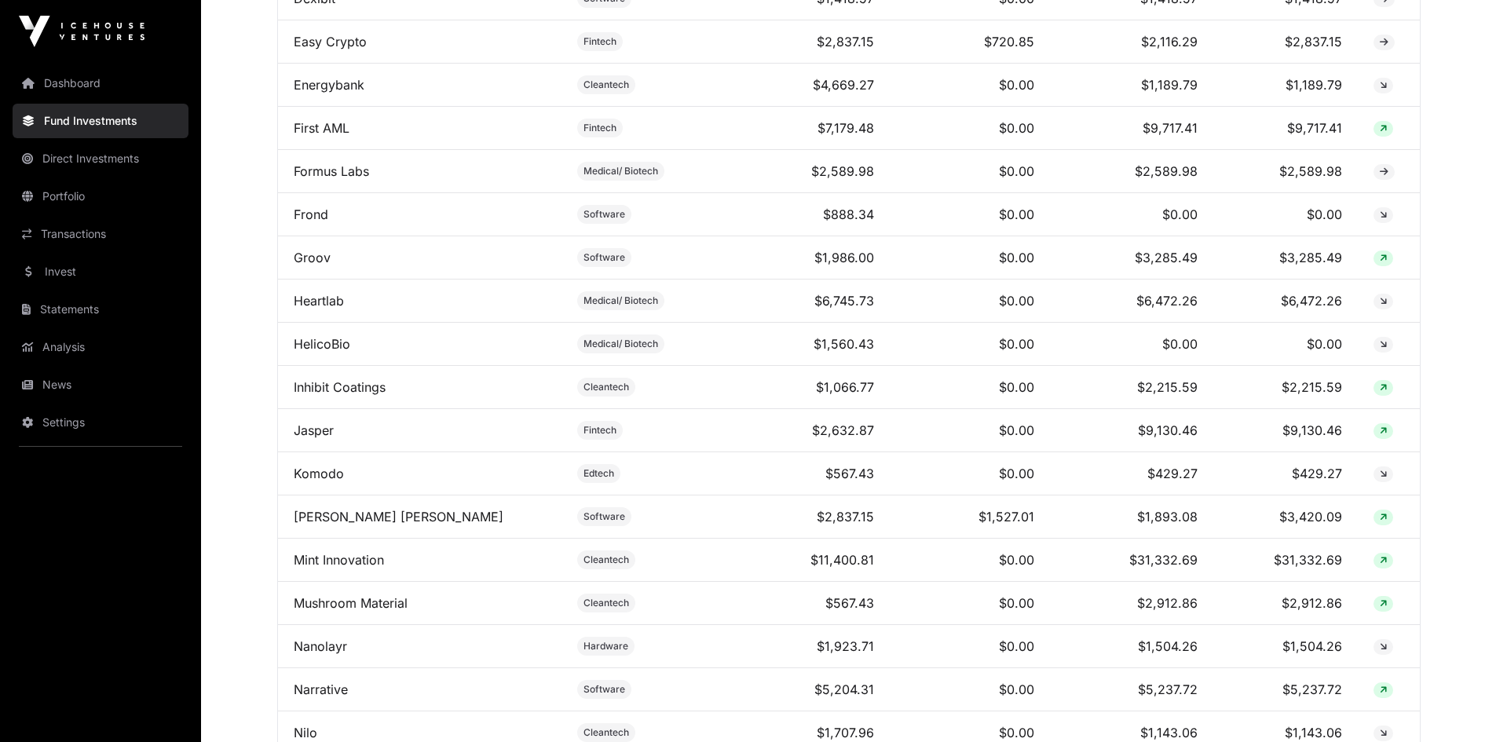
click at [311, 265] on link "Groov" at bounding box center [312, 258] width 37 height 16
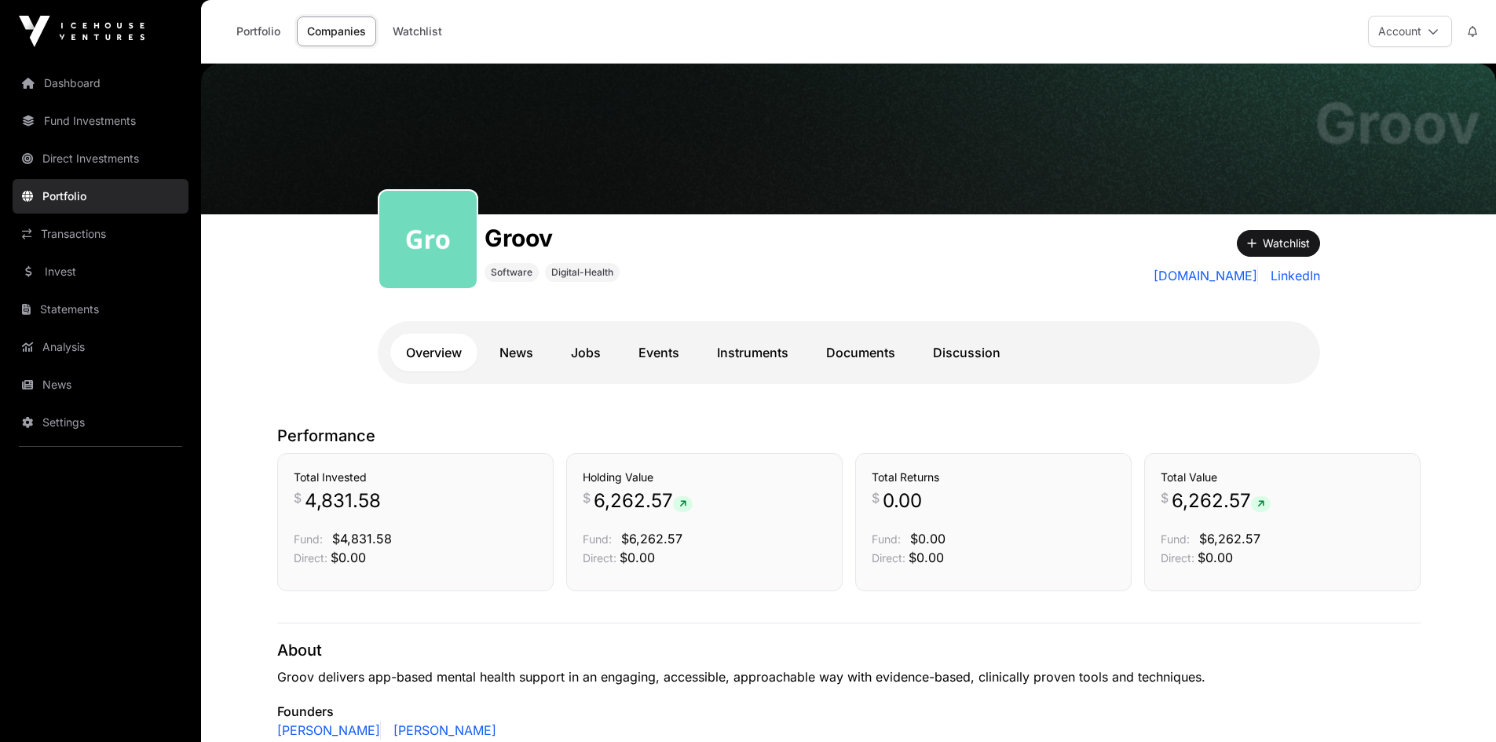
click at [896, 348] on link "Documents" at bounding box center [860, 353] width 101 height 38
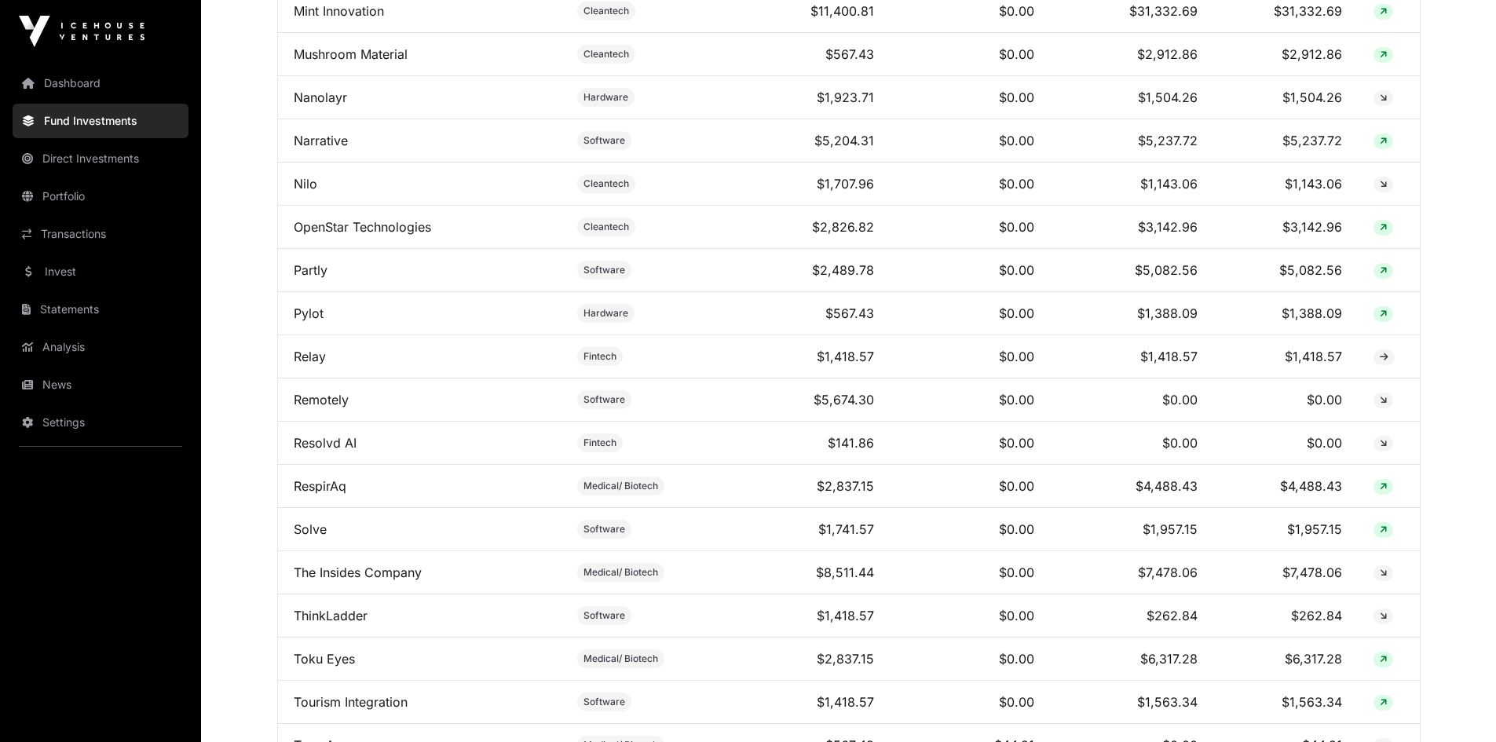
scroll to position [1806, 0]
click at [313, 493] on link "RespirAq" at bounding box center [320, 485] width 53 height 16
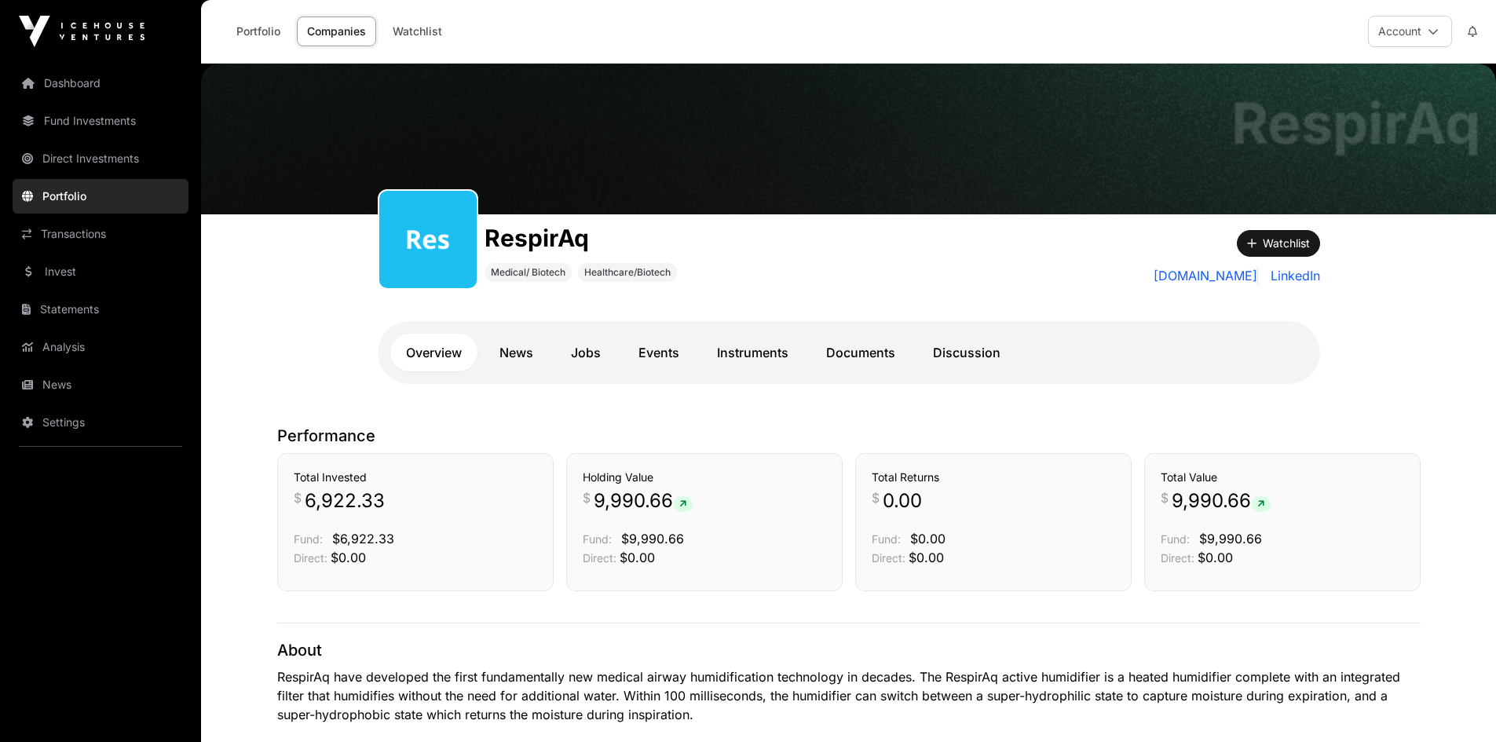
click at [862, 346] on link "Documents" at bounding box center [860, 353] width 101 height 38
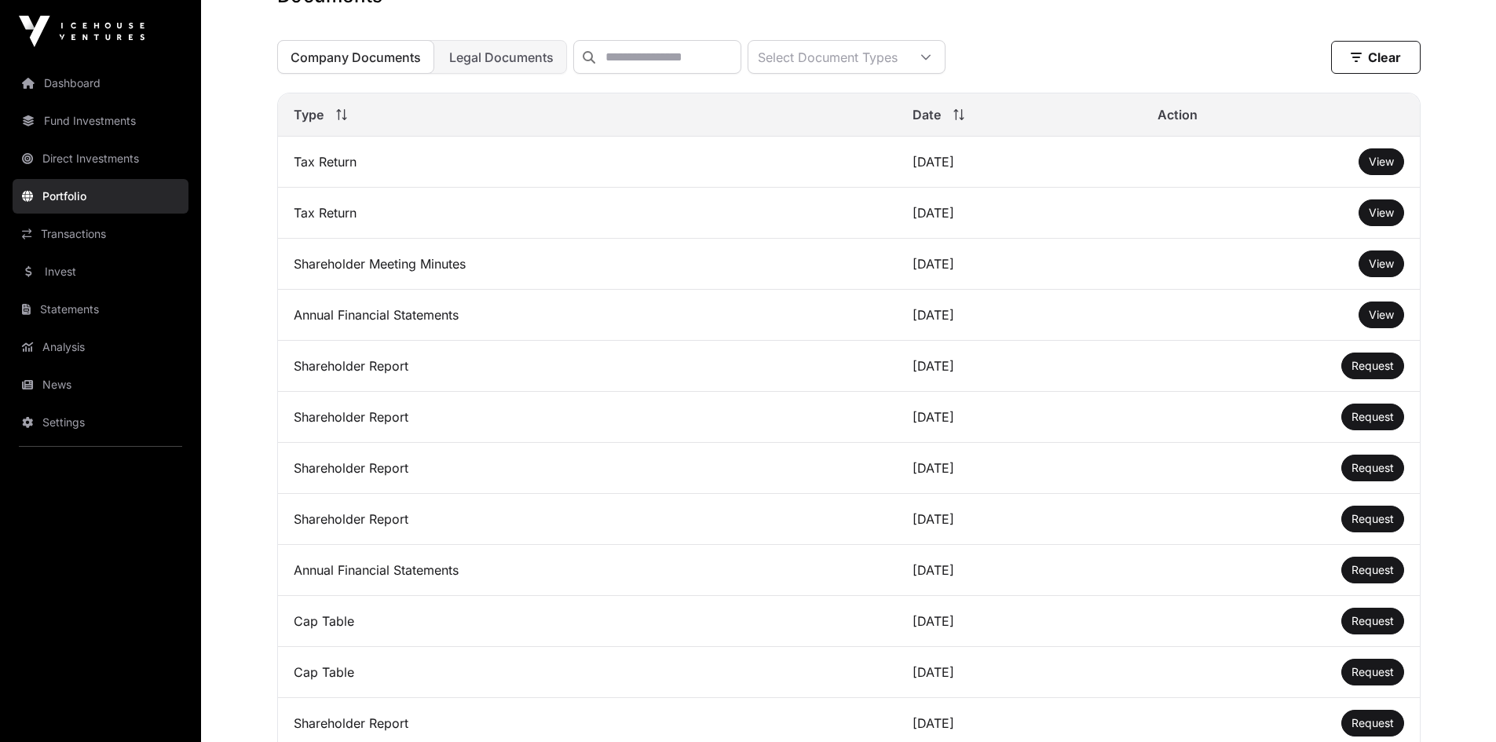
scroll to position [471, 0]
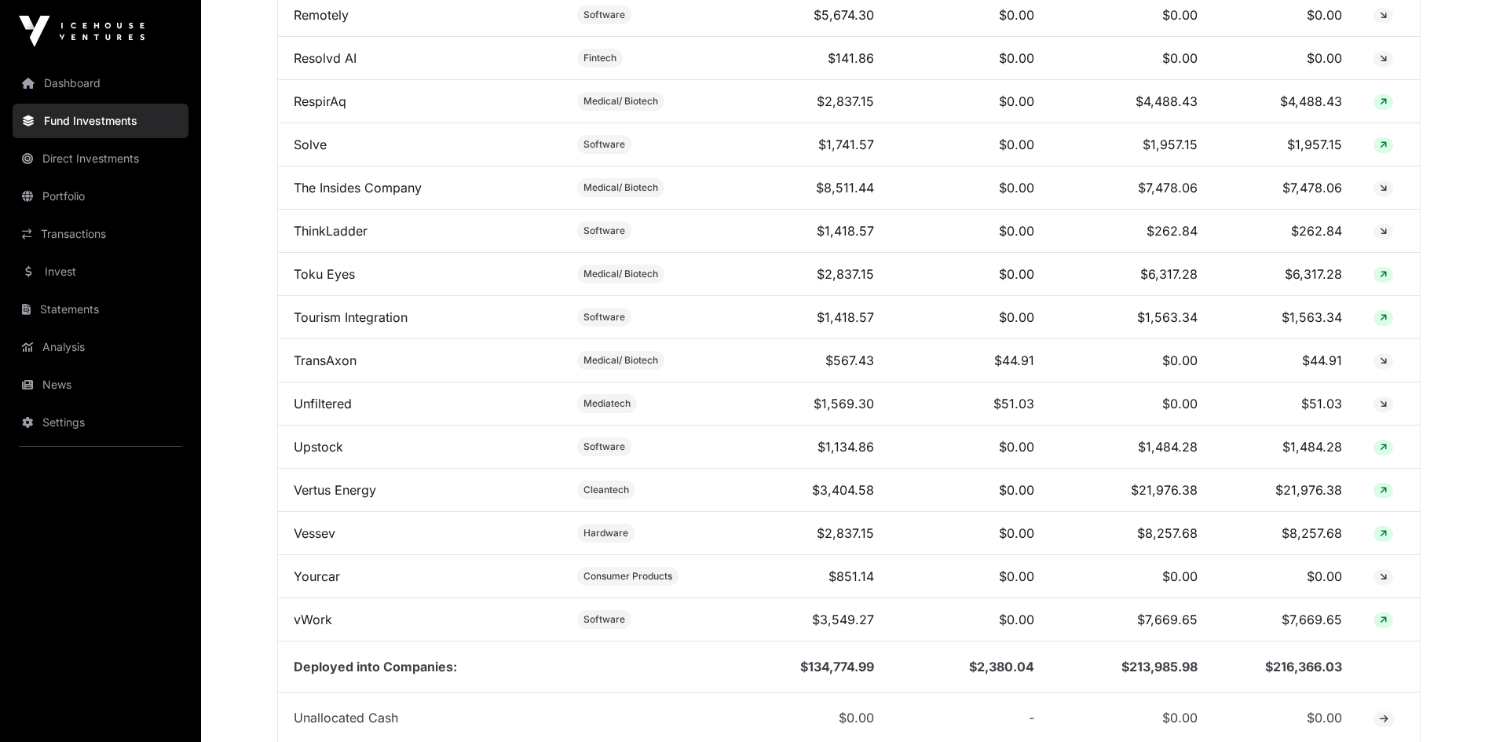
scroll to position [2199, 0]
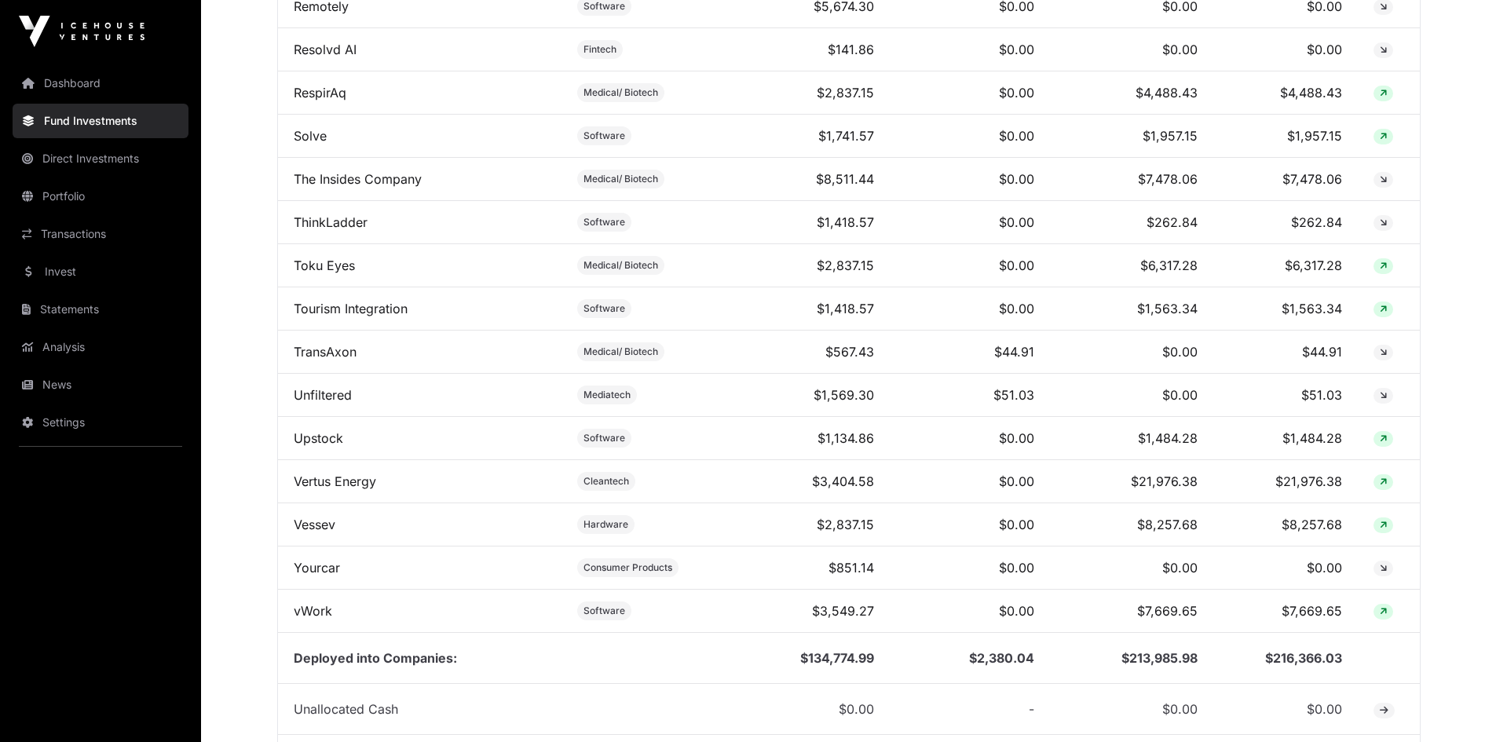
click at [317, 489] on link "Vertus Energy" at bounding box center [335, 482] width 82 height 16
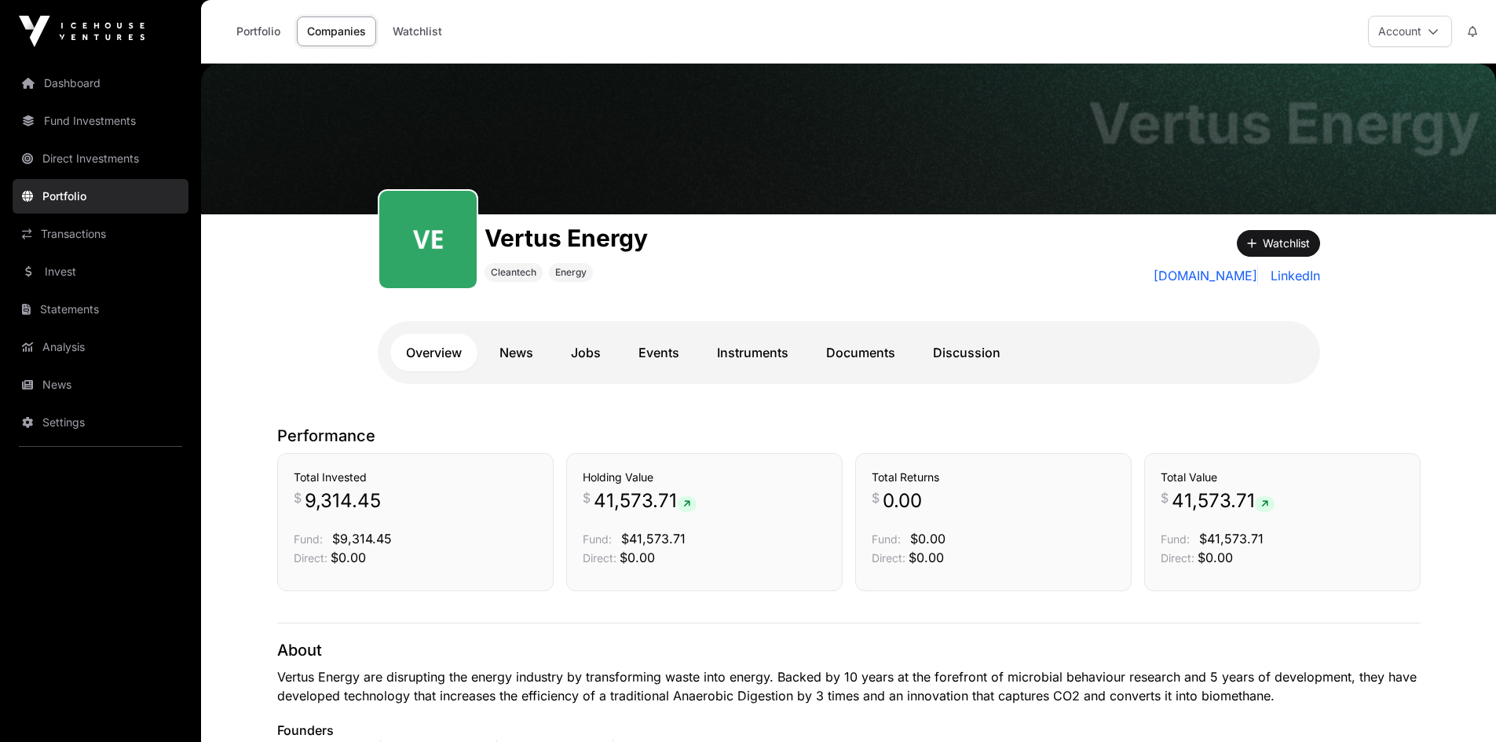
click at [861, 353] on link "Documents" at bounding box center [860, 353] width 101 height 38
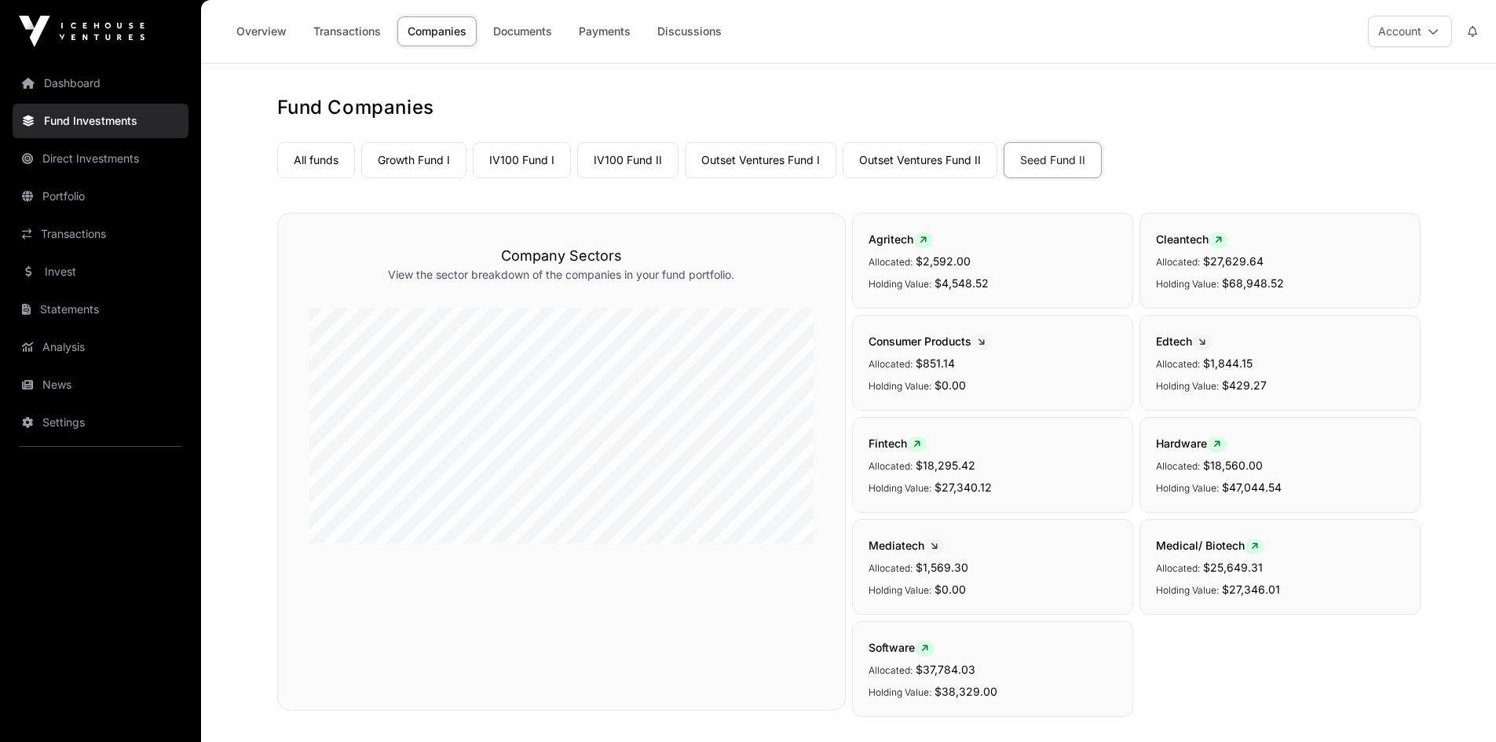
scroll to position [2199, 0]
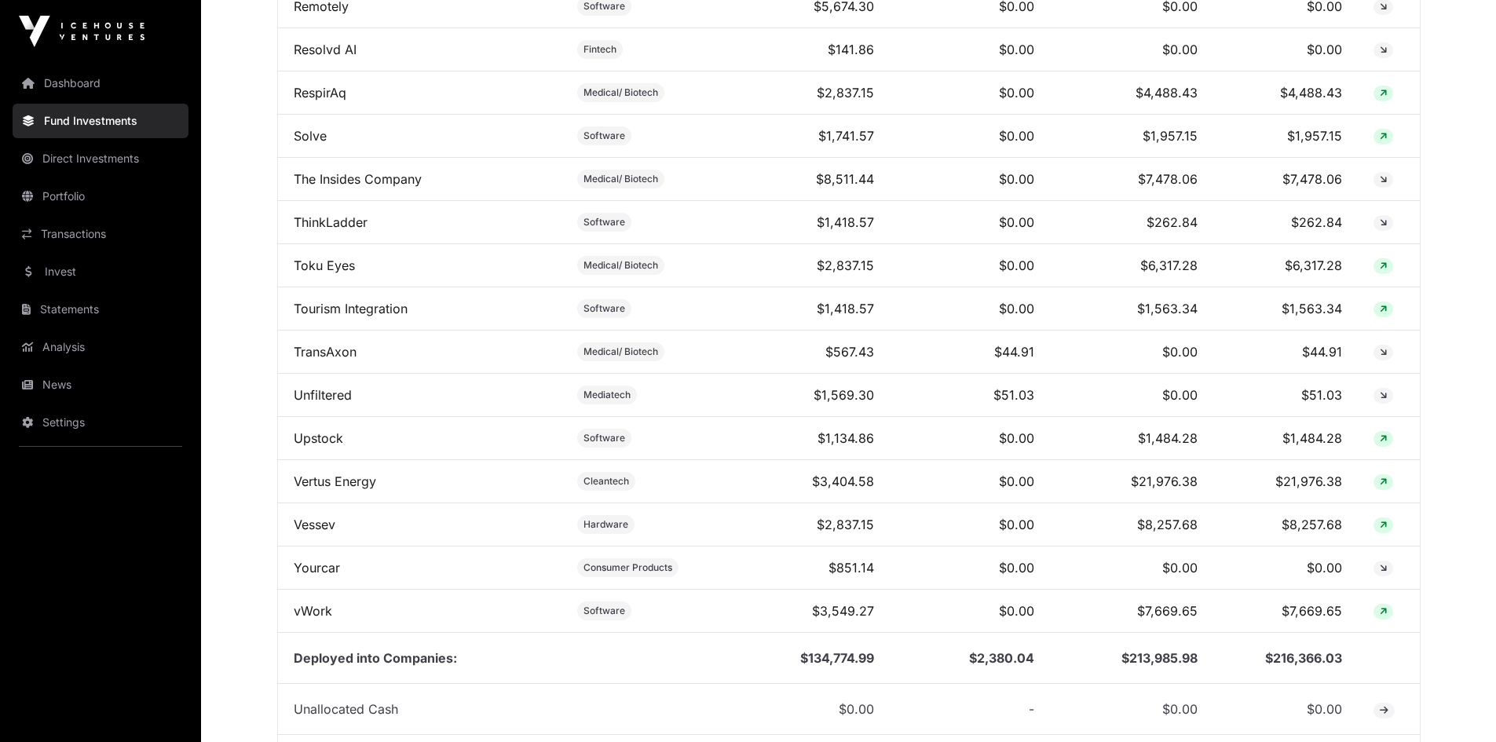
click at [314, 619] on link "vWork" at bounding box center [313, 611] width 38 height 16
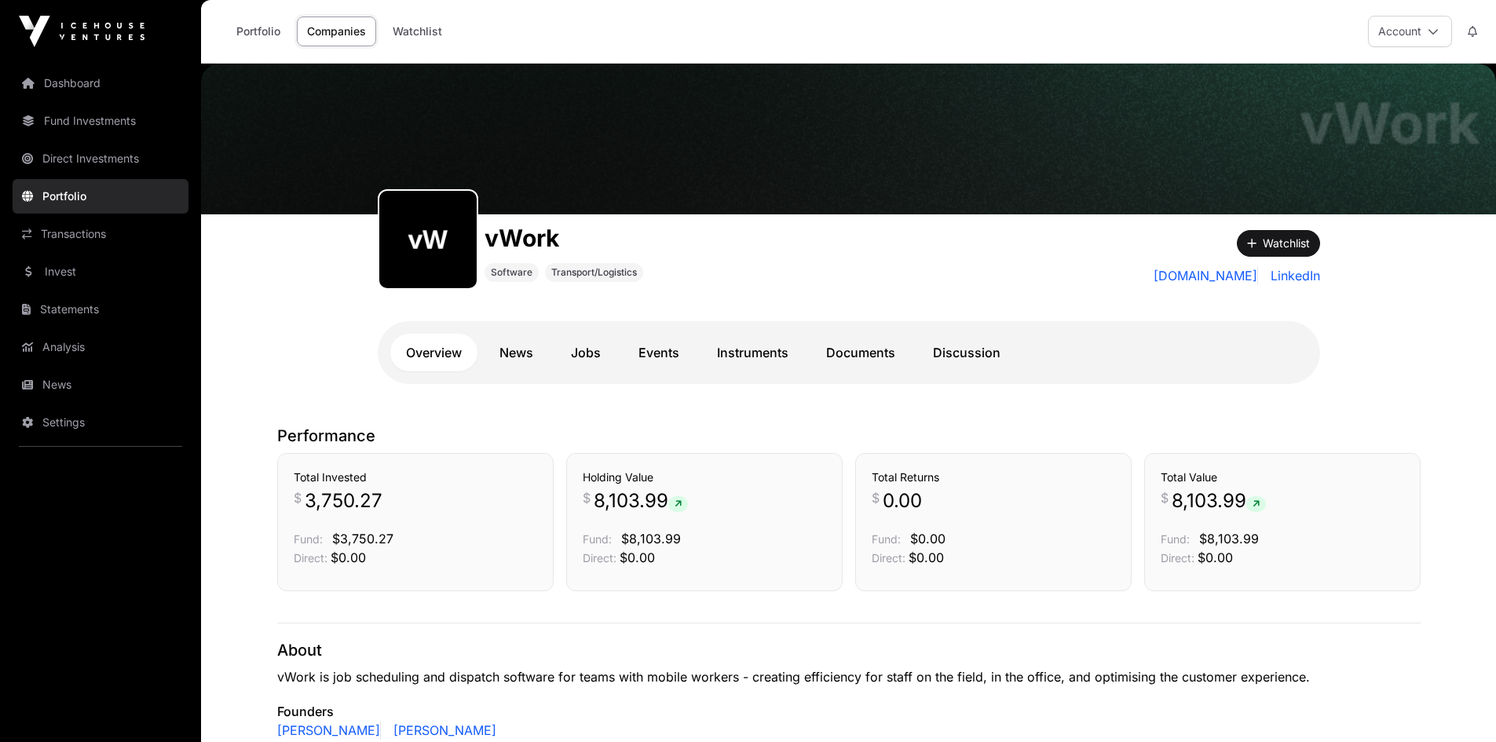
click at [875, 346] on link "Documents" at bounding box center [860, 353] width 101 height 38
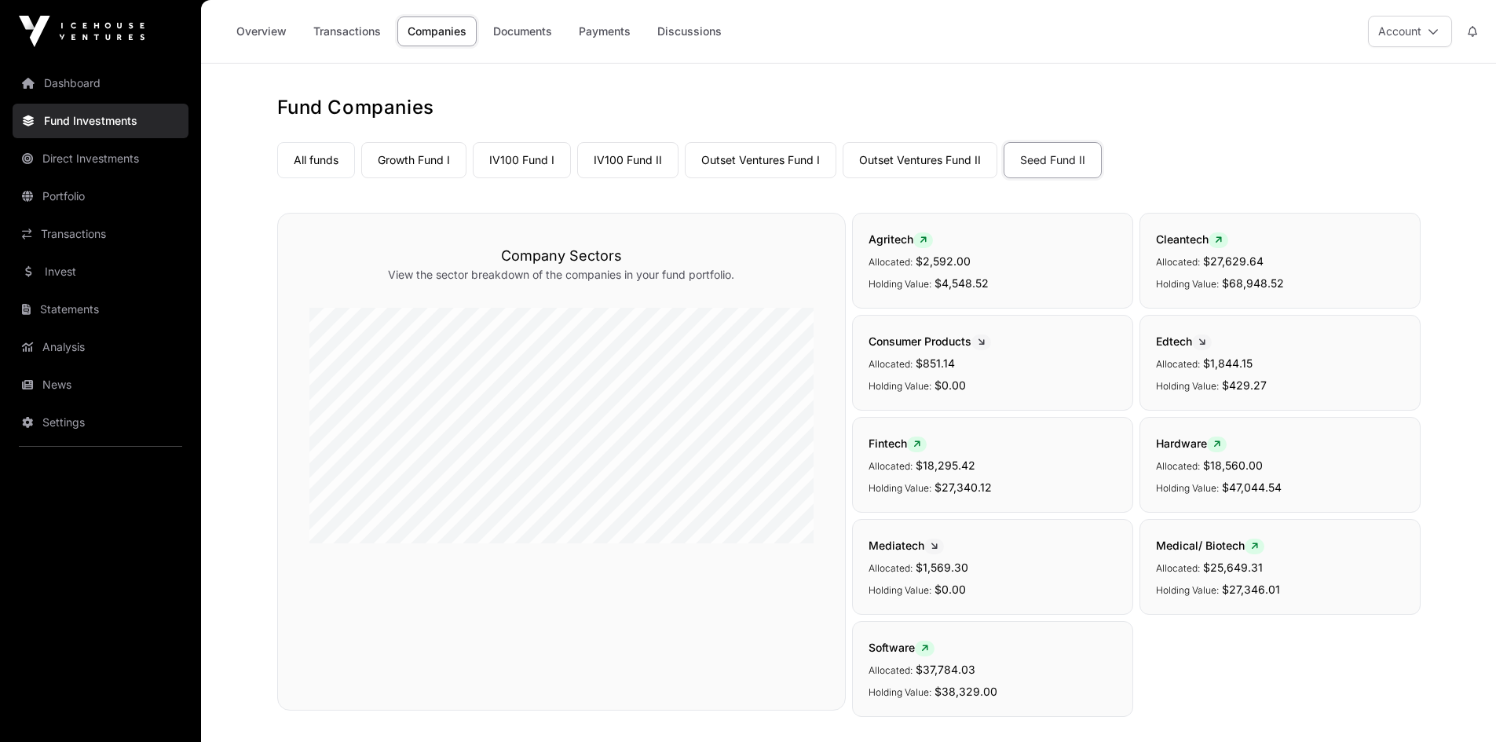
click at [514, 43] on link "Documents" at bounding box center [522, 31] width 79 height 30
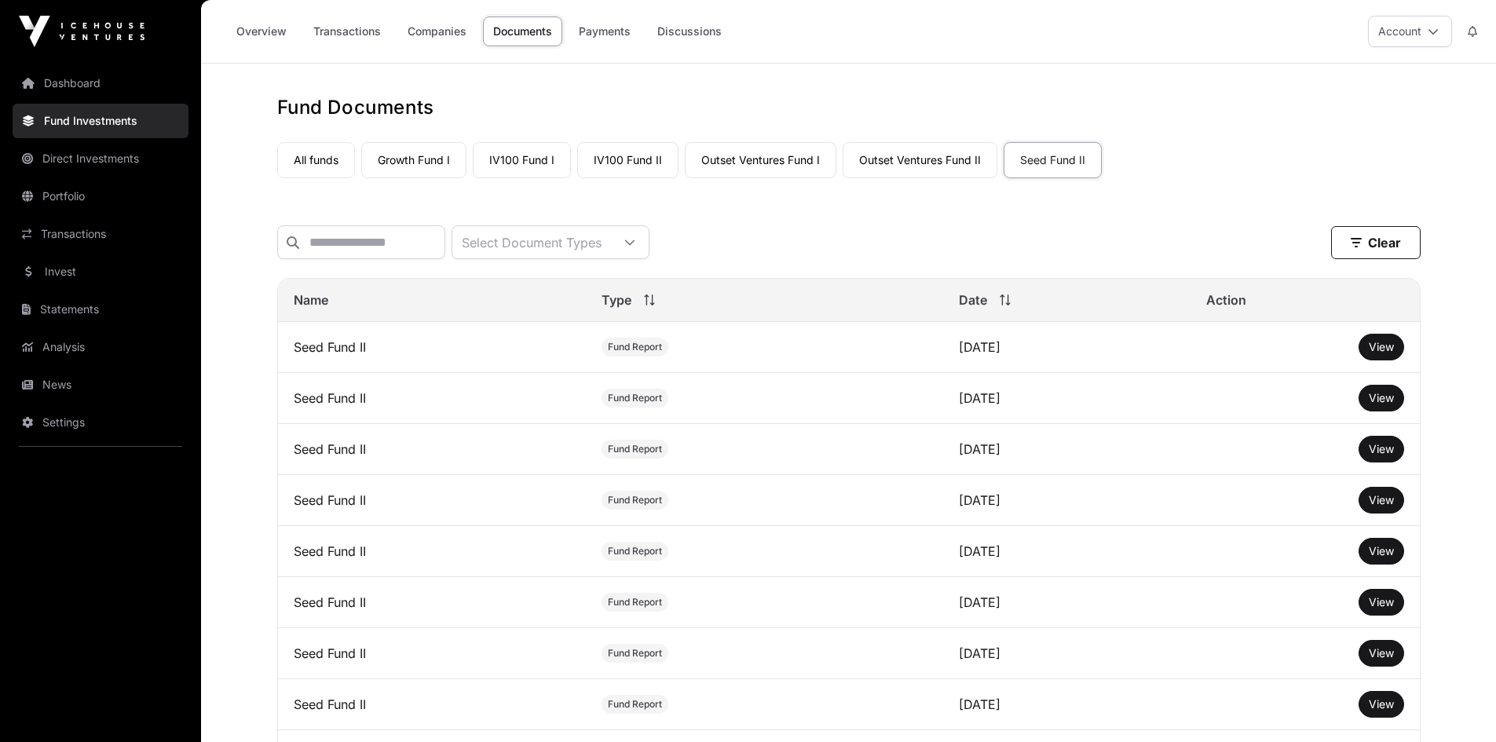
click at [1370, 353] on span "View" at bounding box center [1381, 346] width 25 height 13
